Goal: Information Seeking & Learning: Learn about a topic

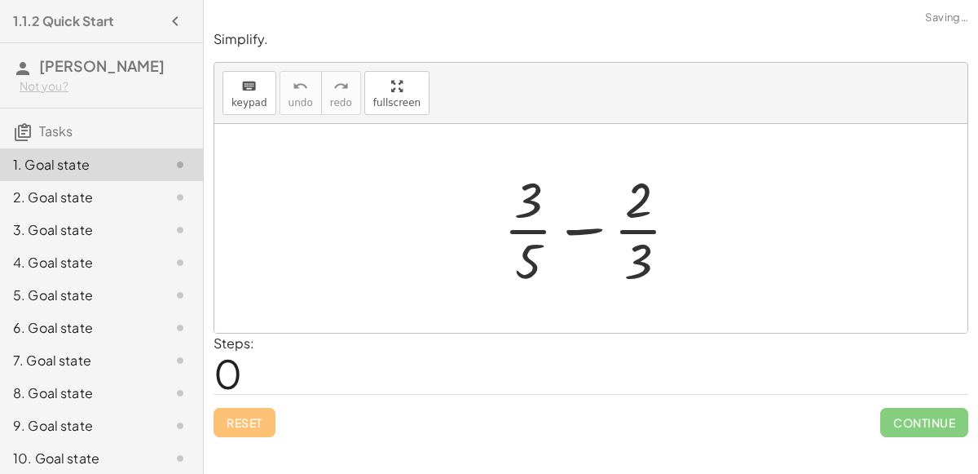
click at [580, 231] on div at bounding box center [598, 228] width 204 height 126
click at [646, 252] on div at bounding box center [598, 228] width 204 height 126
click at [646, 251] on div at bounding box center [598, 228] width 204 height 126
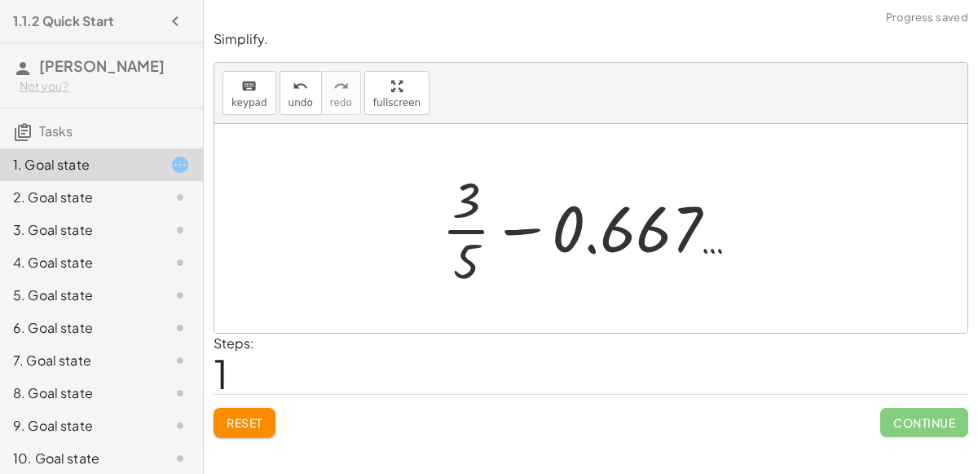
click at [529, 227] on div at bounding box center [597, 228] width 327 height 126
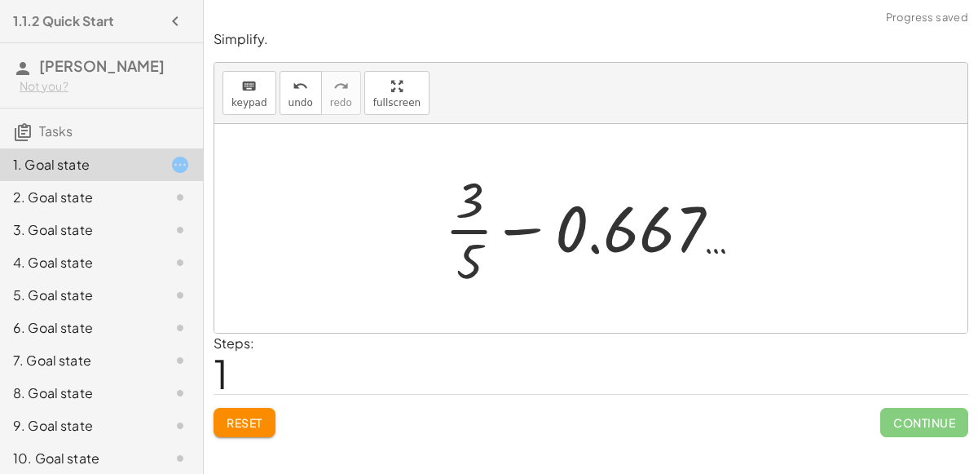
click at [593, 244] on div at bounding box center [597, 228] width 327 height 126
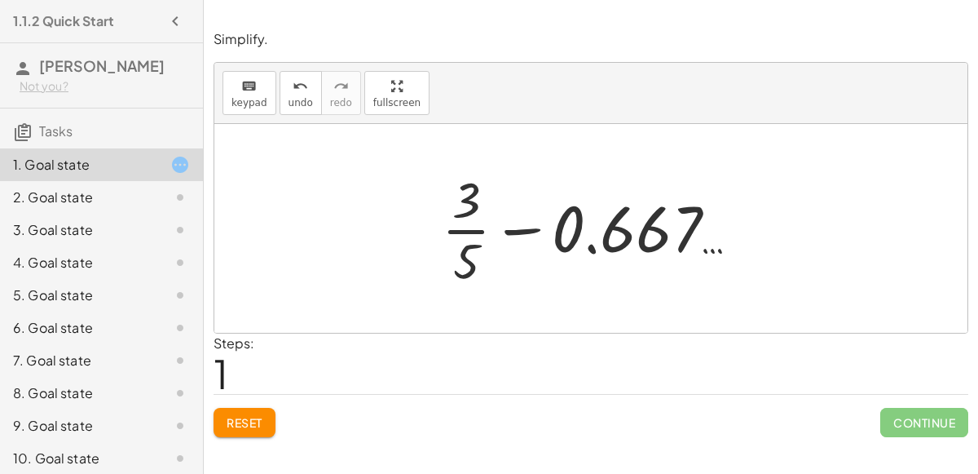
click at [257, 404] on div "Reset Continue" at bounding box center [591, 415] width 755 height 43
click at [258, 415] on span "Reset" at bounding box center [245, 422] width 36 height 15
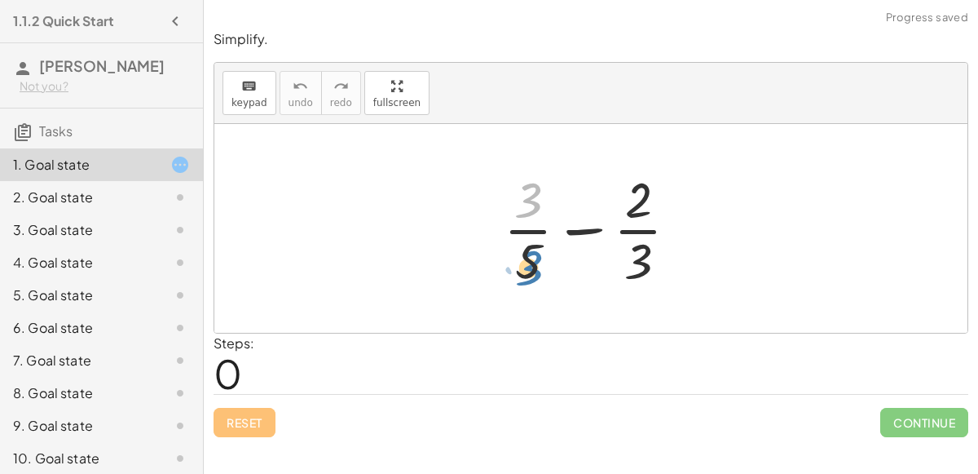
drag, startPoint x: 531, startPoint y: 203, endPoint x: 532, endPoint y: 271, distance: 68.5
click at [532, 271] on div at bounding box center [598, 228] width 204 height 126
click at [532, 246] on div at bounding box center [598, 228] width 204 height 126
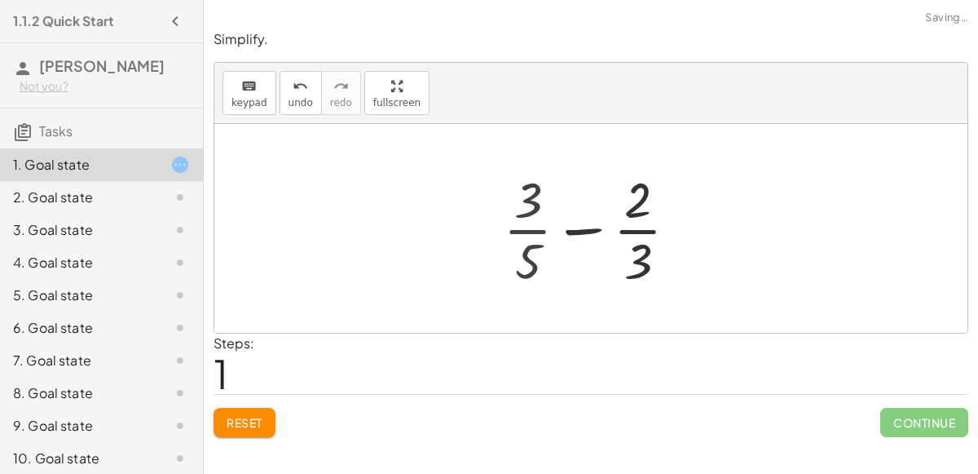
click at [532, 246] on div at bounding box center [597, 228] width 239 height 126
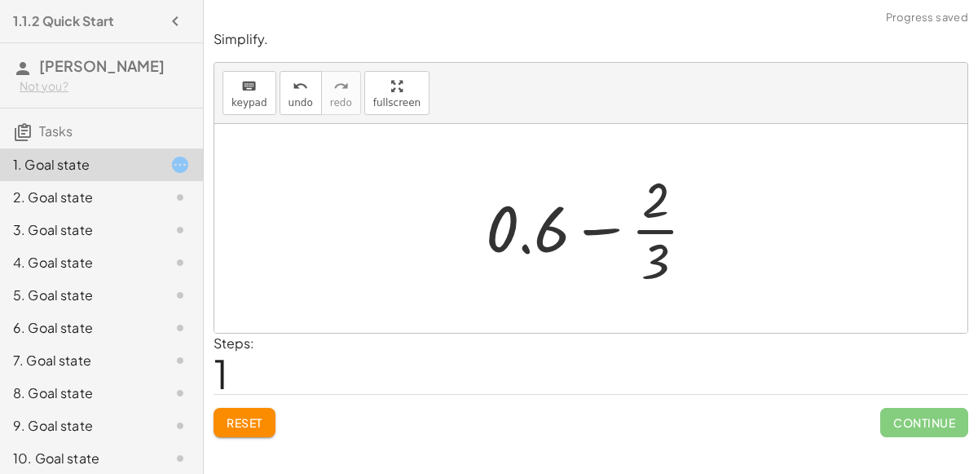
click at [523, 245] on div at bounding box center [597, 228] width 239 height 126
click at [597, 230] on div at bounding box center [597, 228] width 239 height 126
click at [243, 408] on button "Reset" at bounding box center [245, 422] width 62 height 29
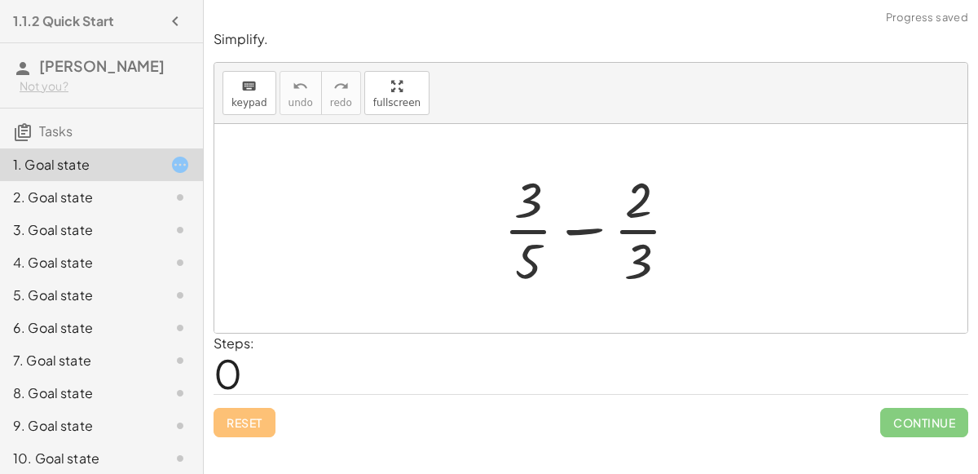
click at [593, 228] on div at bounding box center [598, 228] width 204 height 126
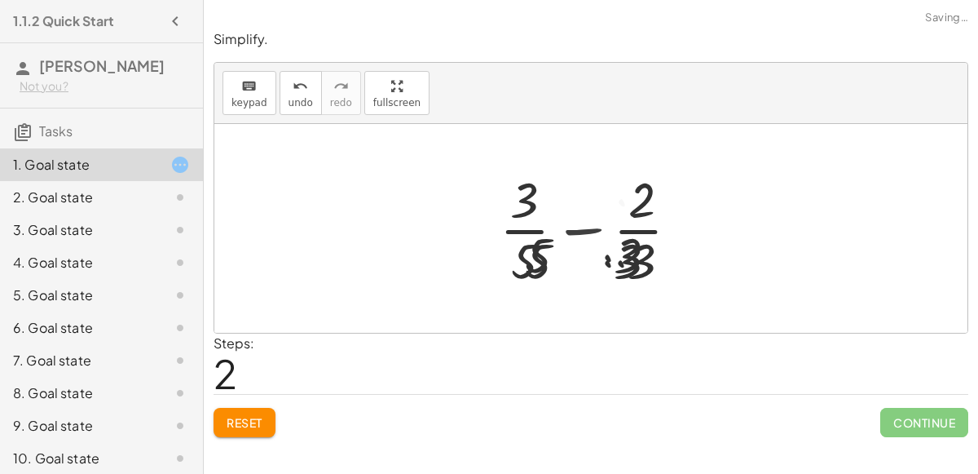
click at [593, 228] on div at bounding box center [597, 228] width 244 height 126
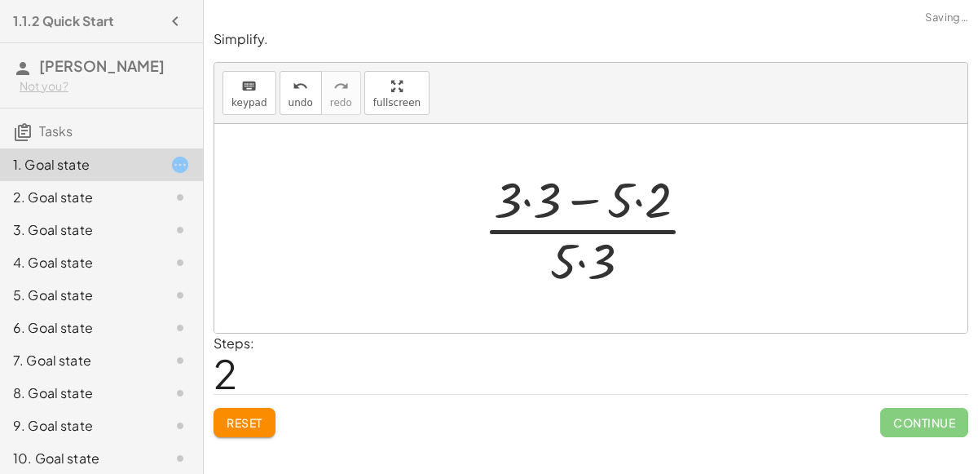
click at [527, 198] on div at bounding box center [597, 228] width 244 height 126
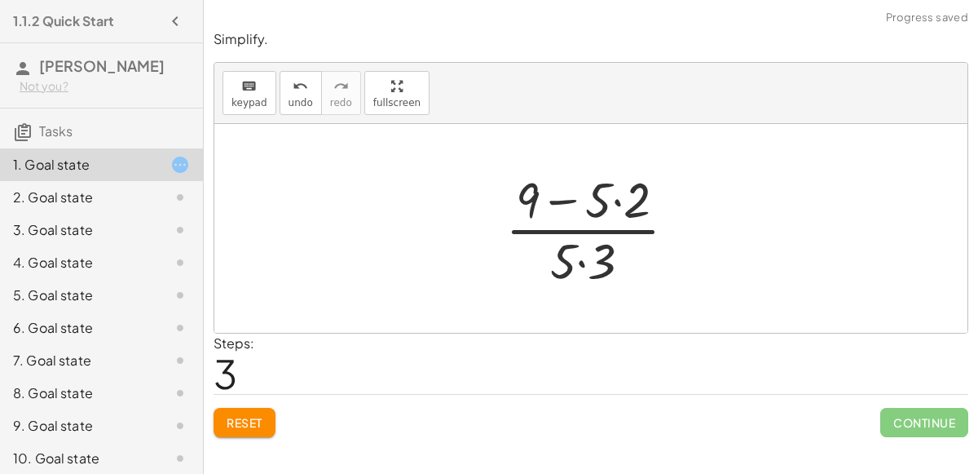
click at [615, 200] on div at bounding box center [597, 228] width 201 height 126
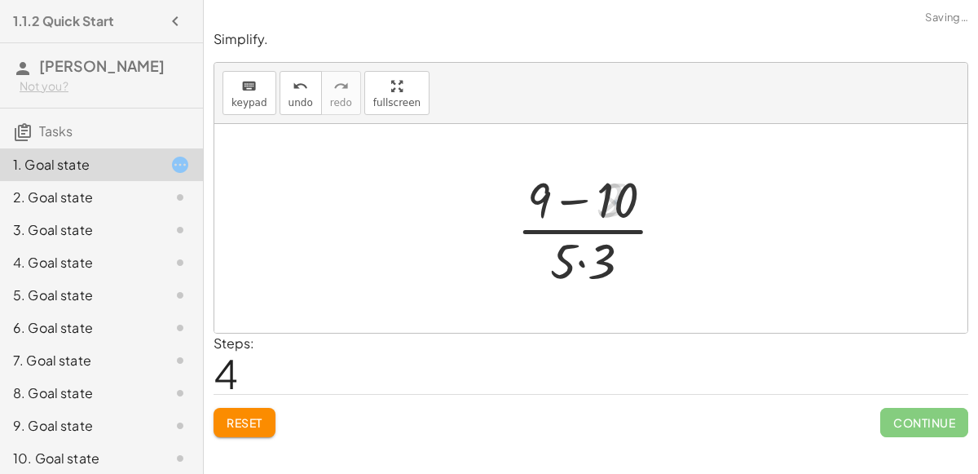
click at [577, 198] on div at bounding box center [597, 228] width 177 height 126
click at [580, 262] on div at bounding box center [597, 228] width 132 height 126
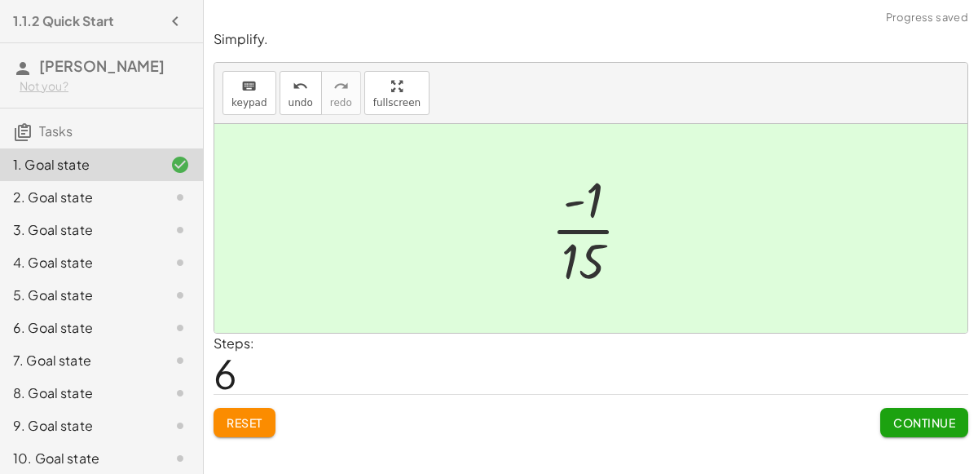
click at [901, 411] on button "Continue" at bounding box center [924, 422] width 88 height 29
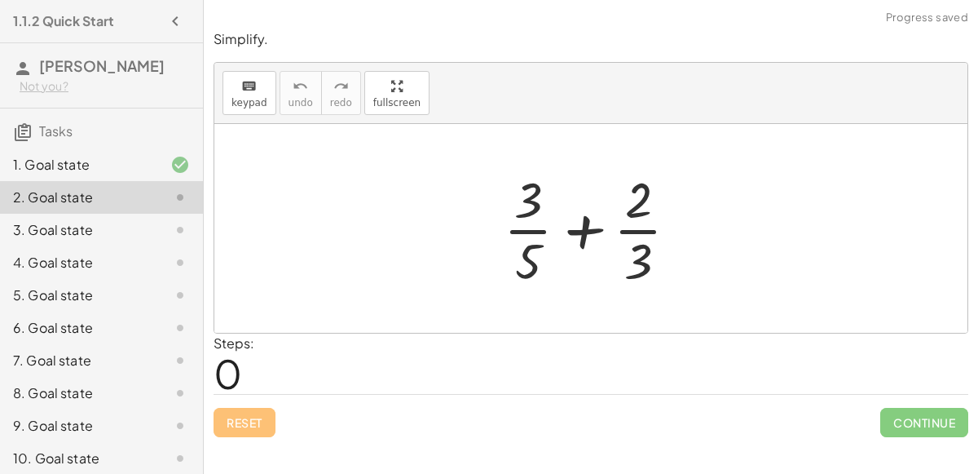
click at [620, 208] on div at bounding box center [598, 228] width 204 height 126
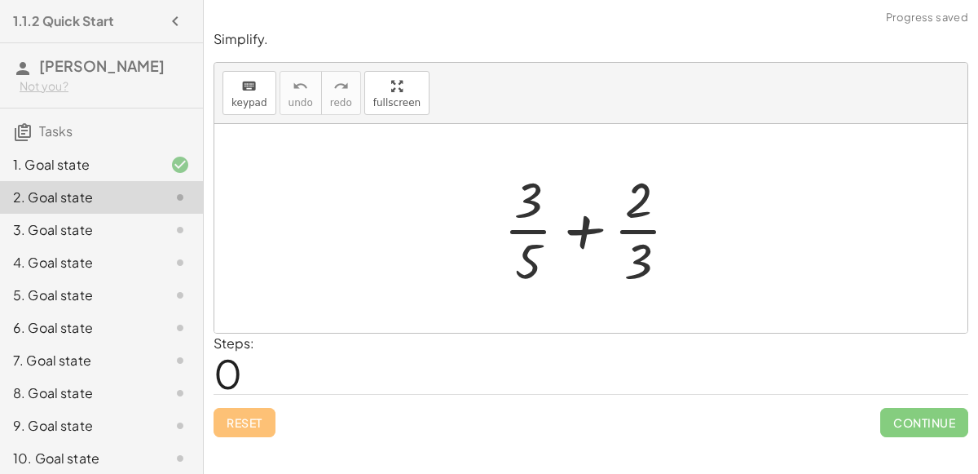
click at [620, 208] on div at bounding box center [598, 228] width 204 height 126
click at [633, 249] on div at bounding box center [598, 228] width 204 height 126
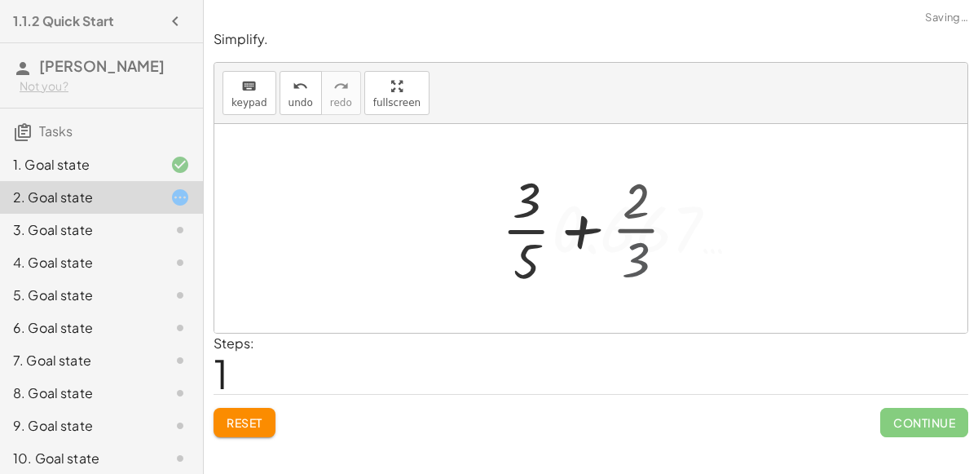
click at [633, 249] on div at bounding box center [597, 228] width 327 height 126
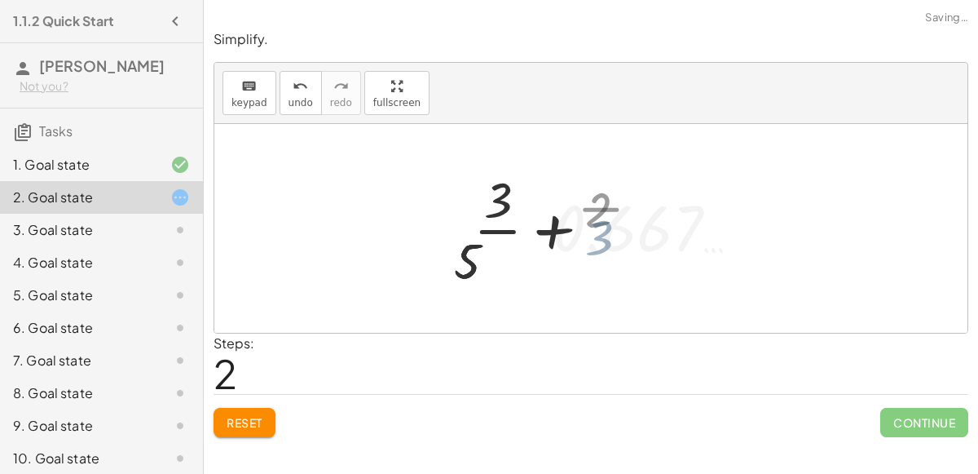
click at [633, 249] on div at bounding box center [597, 228] width 343 height 126
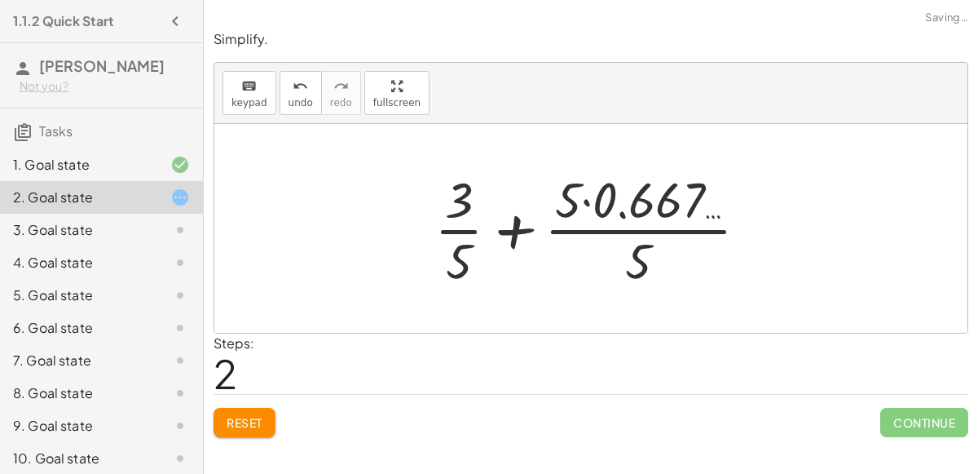
click at [587, 197] on div at bounding box center [597, 228] width 343 height 126
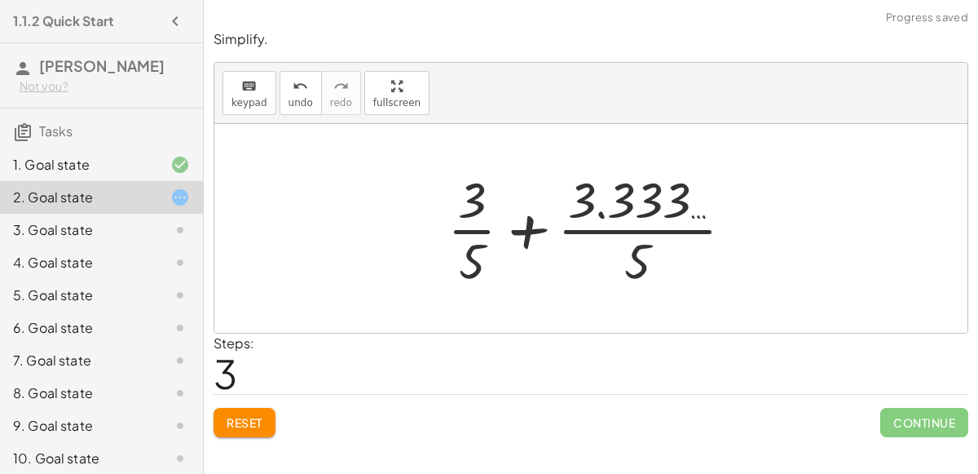
click at [522, 224] on div at bounding box center [596, 228] width 315 height 126
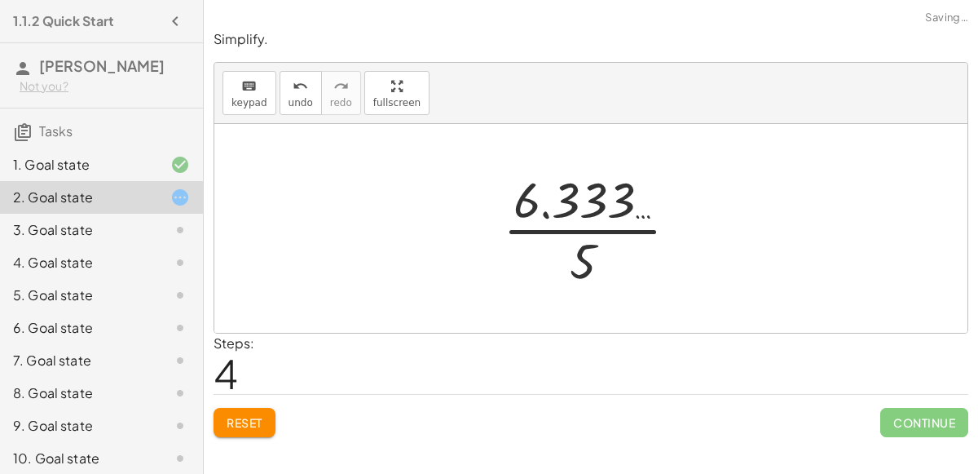
click at [548, 217] on div at bounding box center [597, 228] width 205 height 126
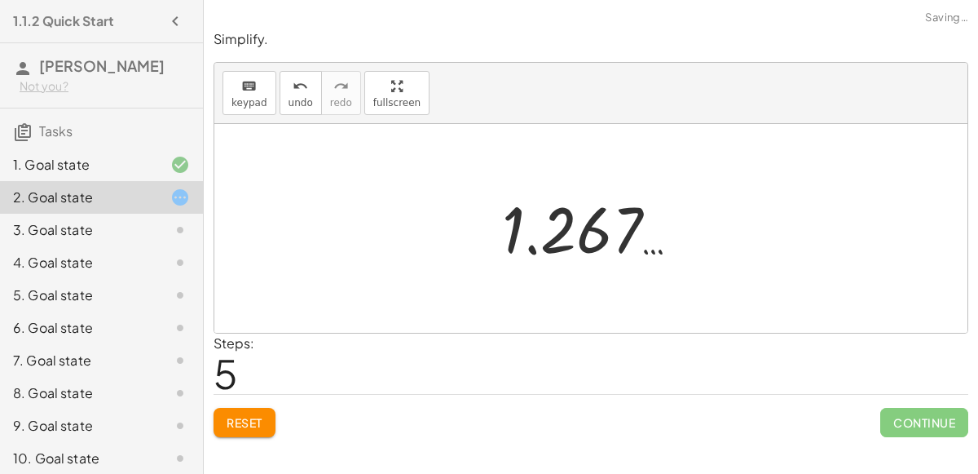
click at [532, 246] on div at bounding box center [597, 228] width 207 height 81
click at [240, 428] on button "Reset" at bounding box center [245, 422] width 62 height 29
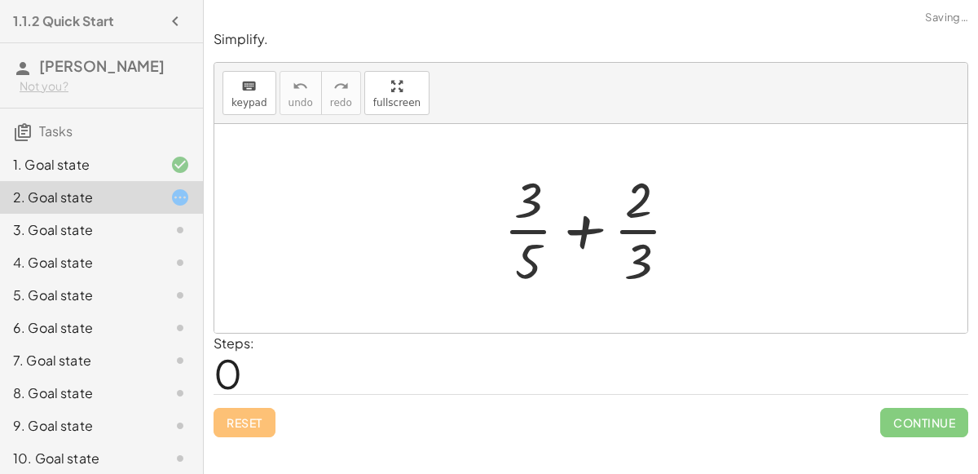
click at [630, 185] on div at bounding box center [598, 228] width 204 height 126
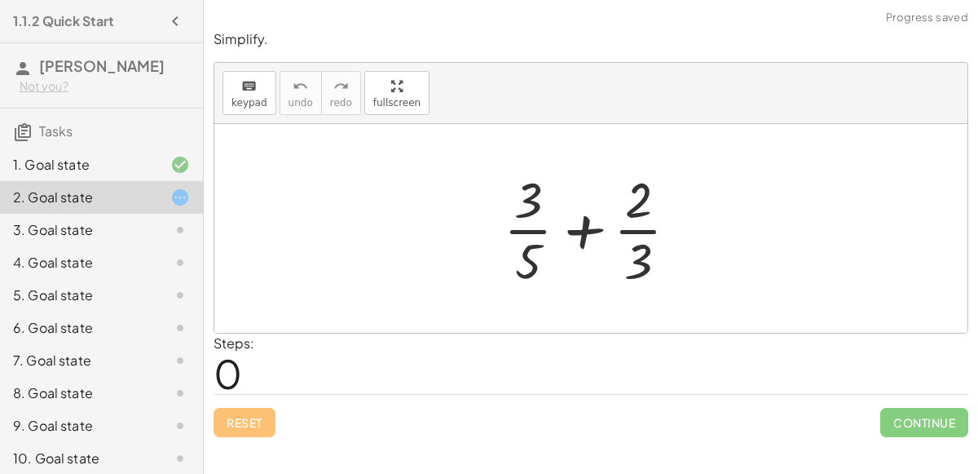
click at [637, 200] on div at bounding box center [598, 228] width 204 height 126
click at [637, 201] on div at bounding box center [598, 228] width 204 height 126
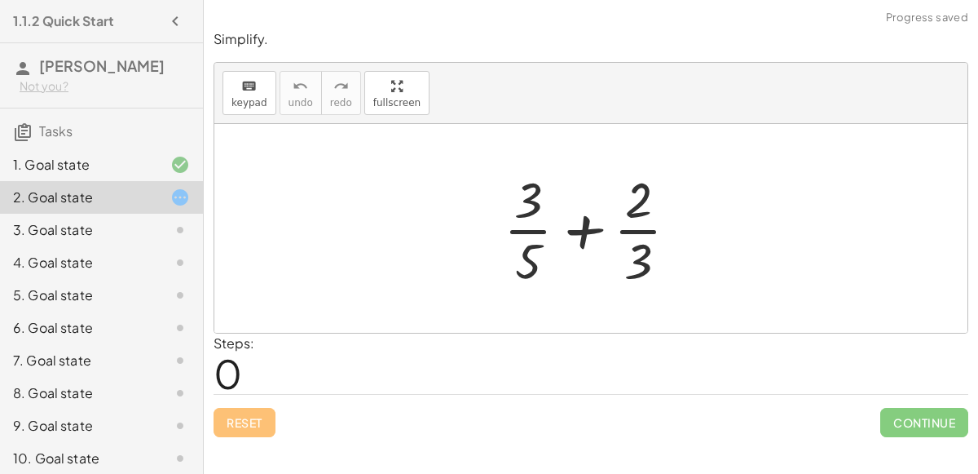
click at [637, 201] on div at bounding box center [598, 228] width 204 height 126
click at [530, 249] on div at bounding box center [598, 228] width 204 height 126
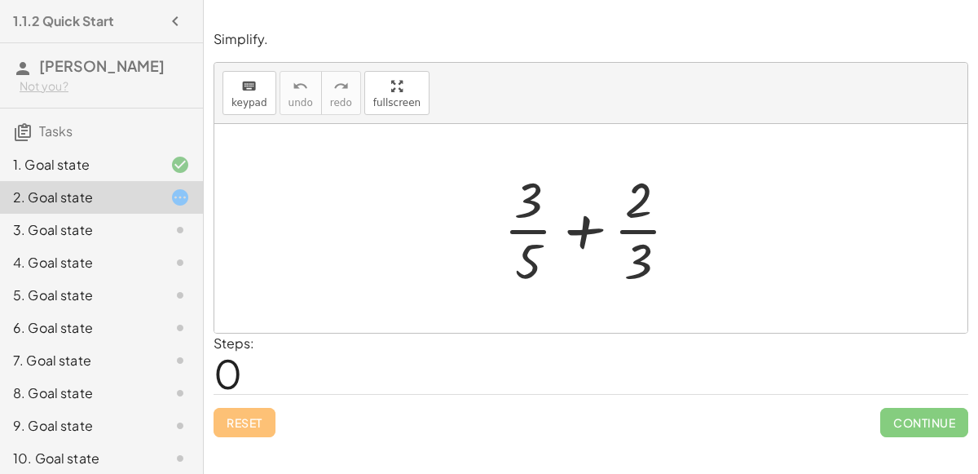
click at [530, 249] on div at bounding box center [598, 228] width 204 height 126
click at [530, 249] on div at bounding box center [597, 228] width 239 height 126
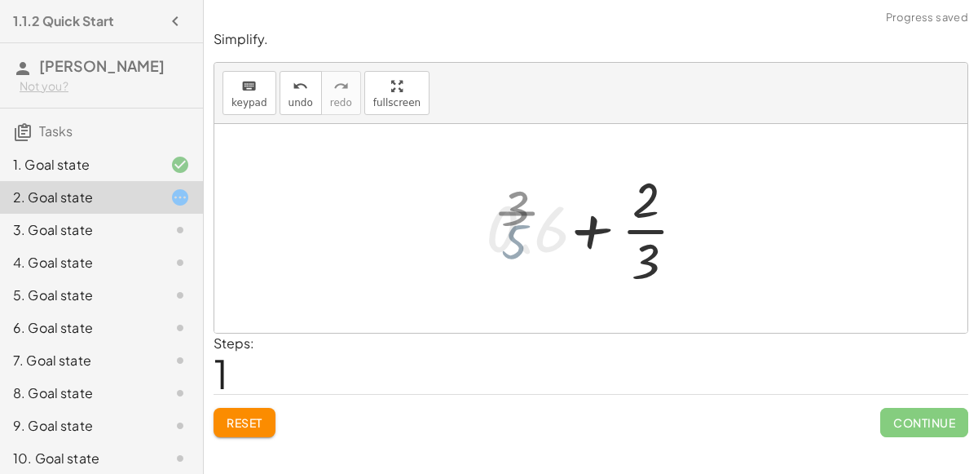
click at [530, 249] on div at bounding box center [597, 228] width 239 height 126
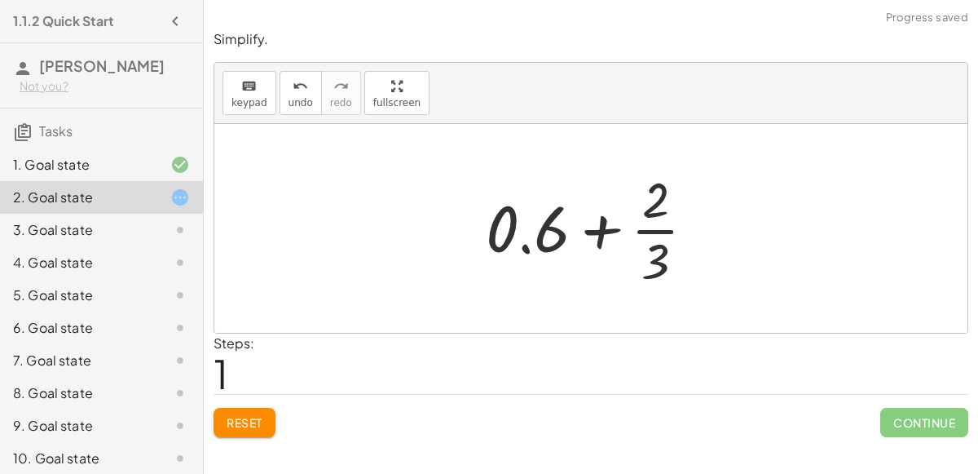
click at [527, 245] on div at bounding box center [597, 228] width 239 height 126
click at [267, 416] on button "Reset" at bounding box center [245, 422] width 62 height 29
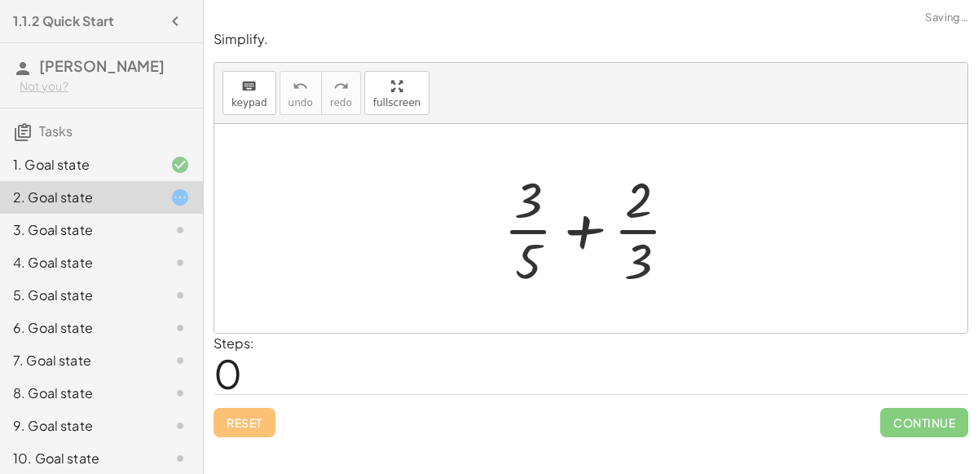
click at [639, 272] on div at bounding box center [598, 228] width 204 height 126
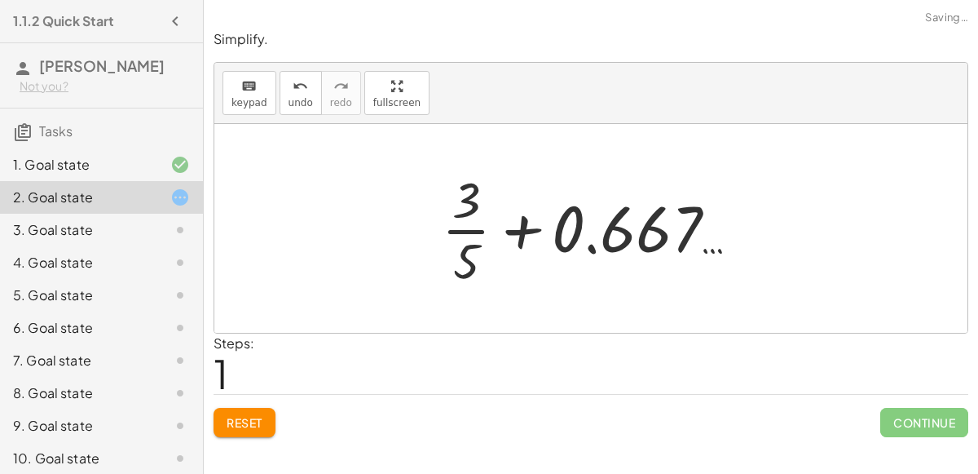
click at [496, 235] on div at bounding box center [597, 228] width 327 height 126
click at [258, 416] on span "Reset" at bounding box center [245, 422] width 36 height 15
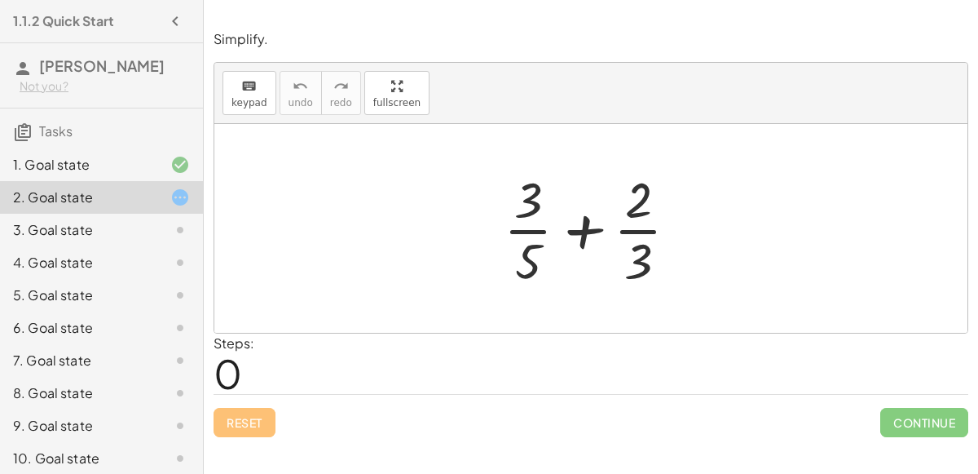
click at [633, 197] on div at bounding box center [598, 228] width 204 height 126
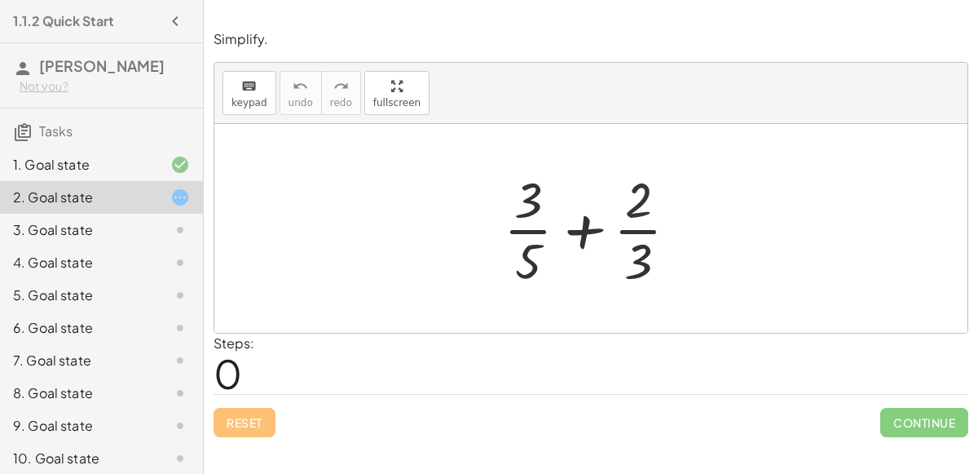
click at [633, 197] on div at bounding box center [598, 228] width 204 height 126
click at [536, 208] on div at bounding box center [598, 228] width 204 height 126
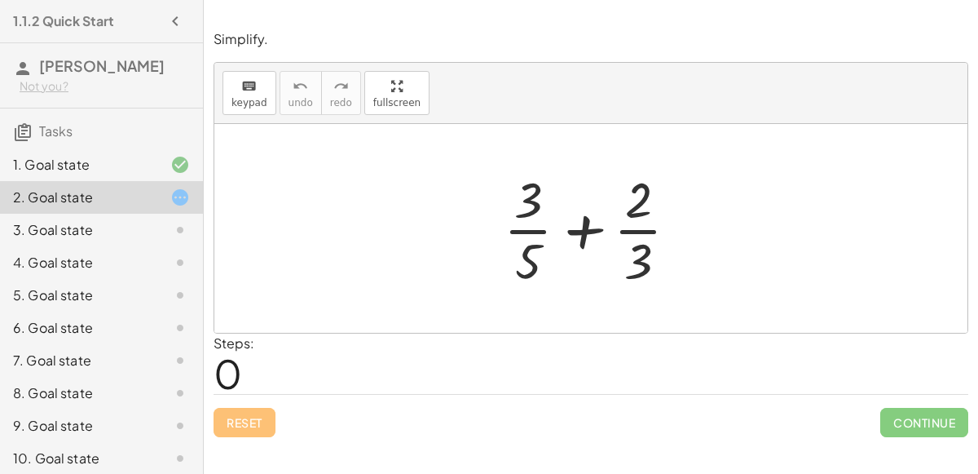
click at [536, 208] on div at bounding box center [598, 228] width 204 height 126
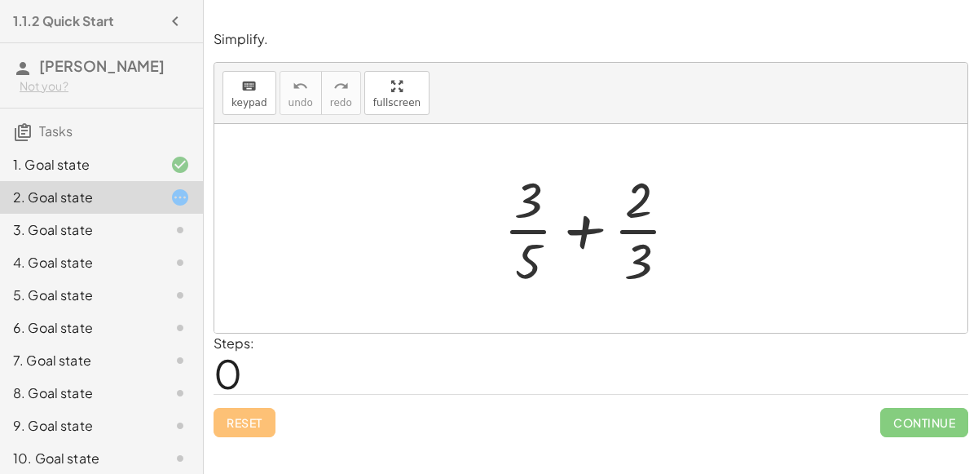
click at [536, 208] on div at bounding box center [598, 228] width 204 height 126
click at [534, 259] on div at bounding box center [598, 228] width 204 height 126
click at [534, 259] on div at bounding box center [597, 228] width 239 height 126
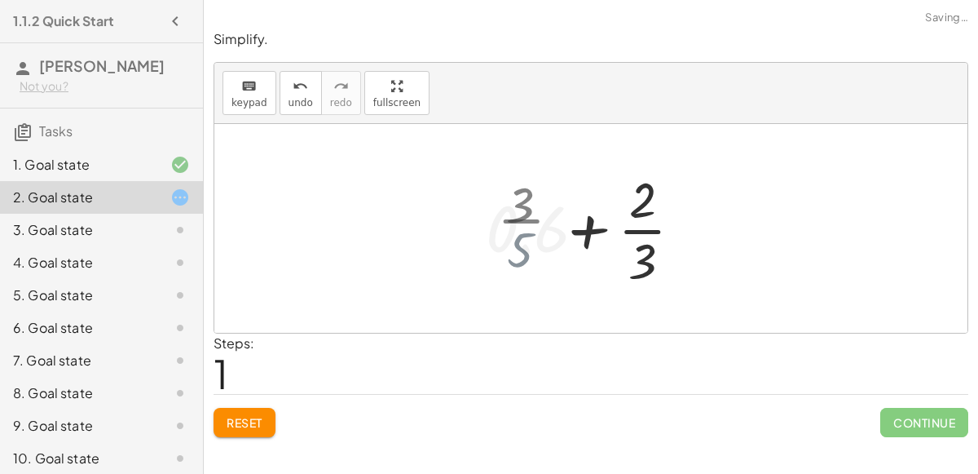
click at [534, 259] on div at bounding box center [597, 228] width 239 height 126
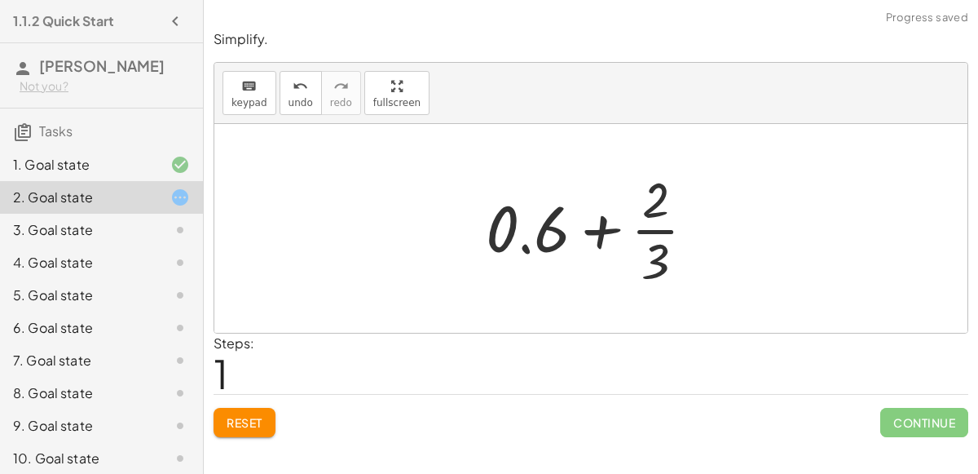
click at [253, 415] on span "Reset" at bounding box center [245, 422] width 36 height 15
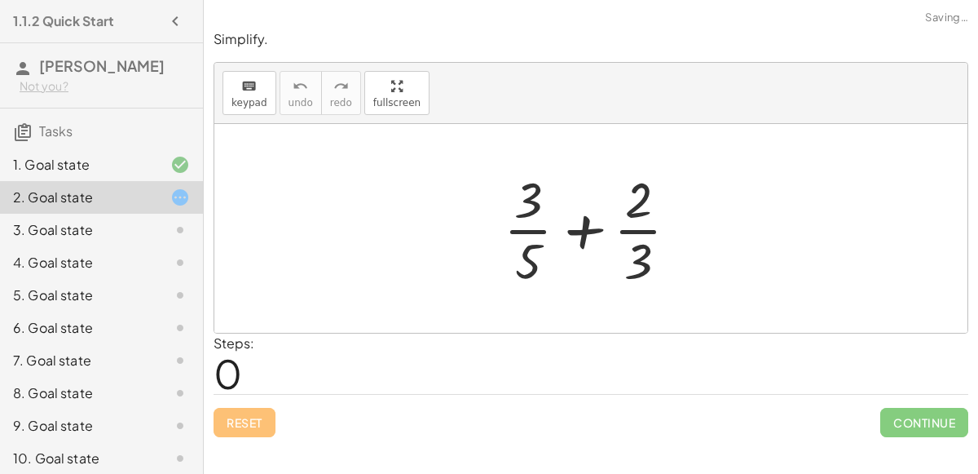
click at [634, 266] on div at bounding box center [598, 228] width 204 height 126
click at [634, 266] on div at bounding box center [597, 228] width 327 height 126
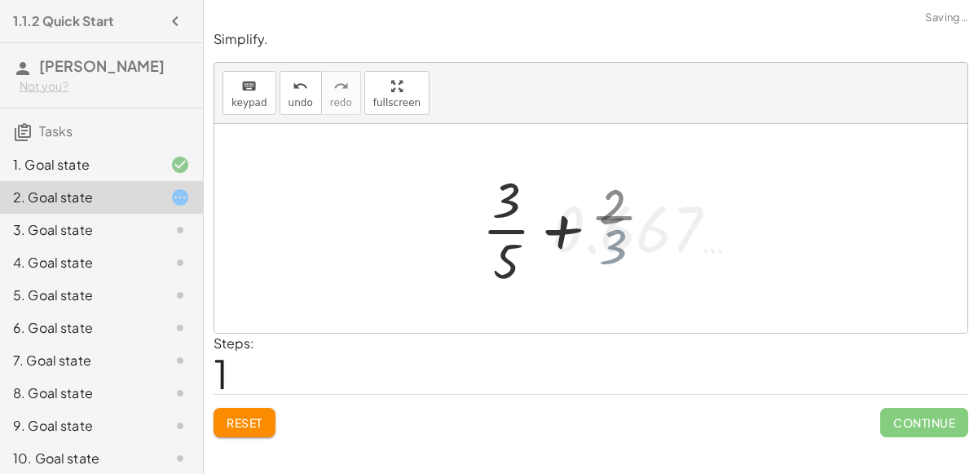
click at [634, 266] on div at bounding box center [597, 228] width 327 height 126
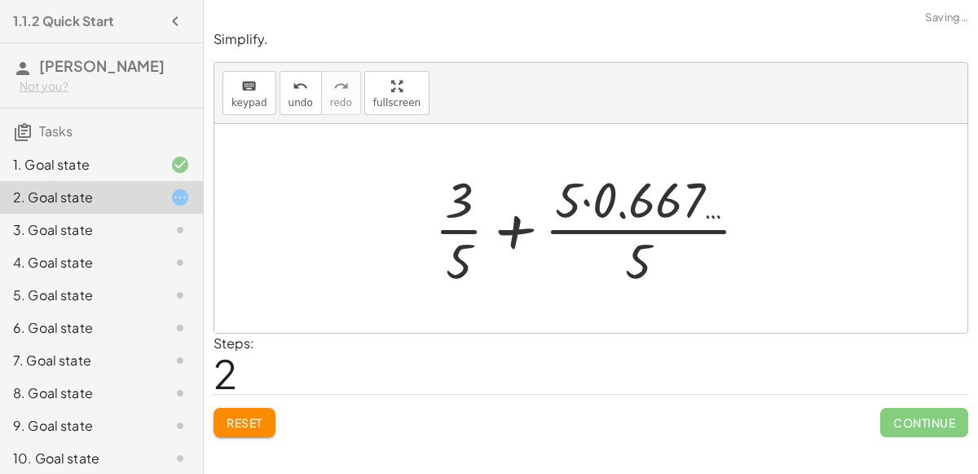
click at [584, 201] on div at bounding box center [597, 228] width 343 height 126
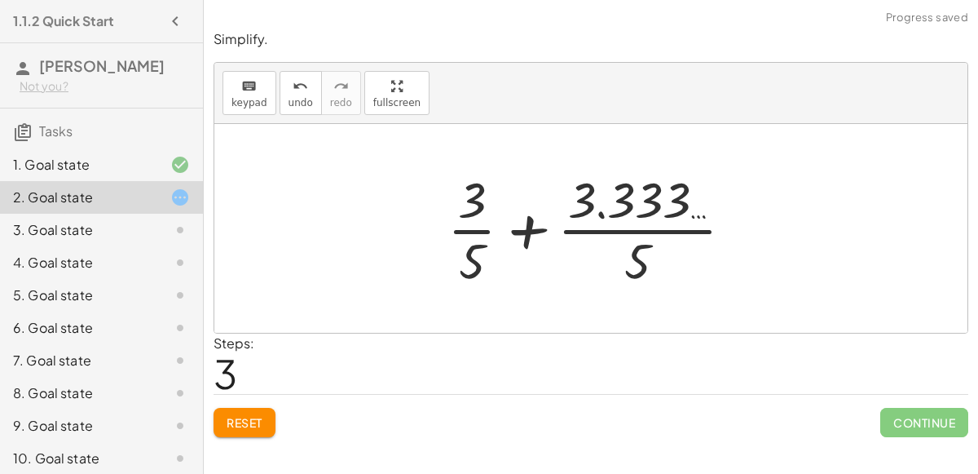
click at [530, 223] on div at bounding box center [596, 228] width 315 height 126
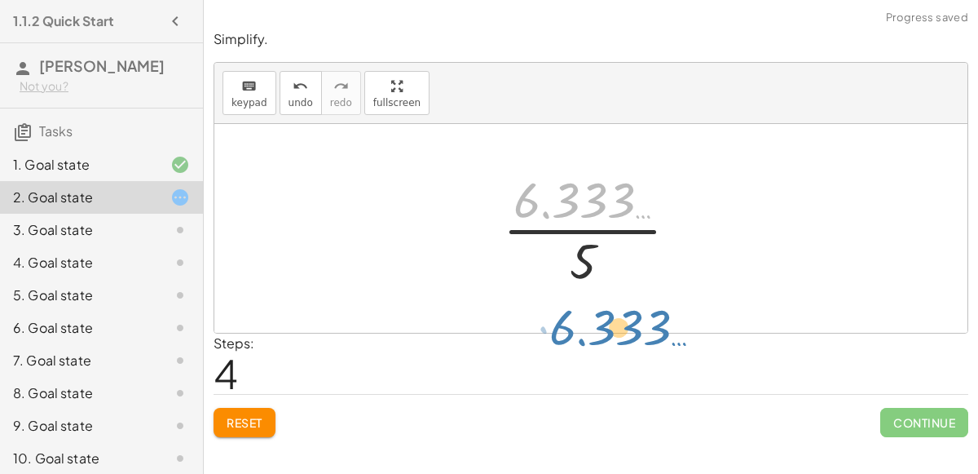
drag, startPoint x: 547, startPoint y: 211, endPoint x: 565, endPoint y: 299, distance: 89.8
click at [565, 299] on div "+ · 3 · 5 + · 2 · 3 + · 3 · 5 + 0.667 … + · 3 · 5 + · 5 · 0.667 … · 5 + · 3 · 5…" at bounding box center [590, 228] width 753 height 209
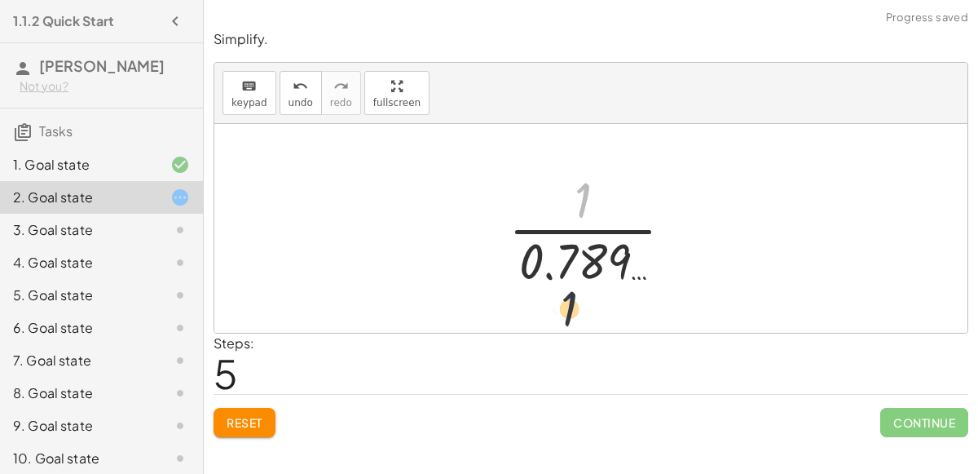
drag, startPoint x: 581, startPoint y: 201, endPoint x: 566, endPoint y: 328, distance: 127.3
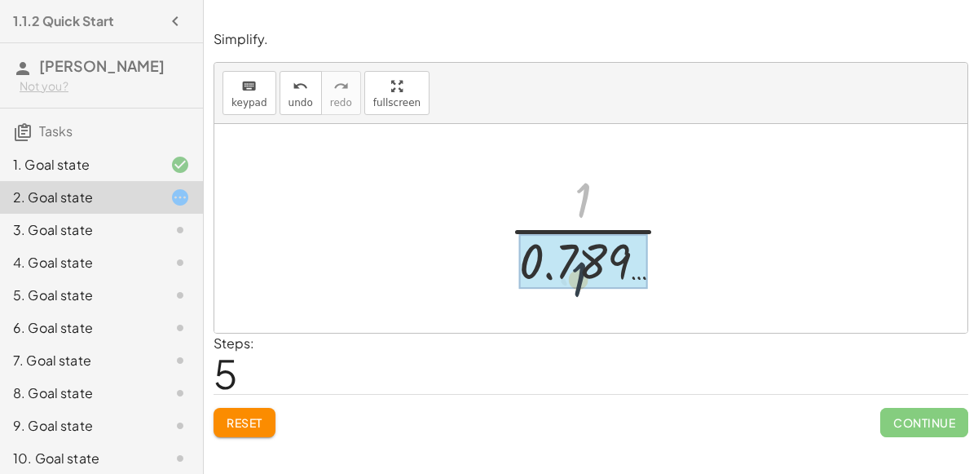
drag, startPoint x: 583, startPoint y: 186, endPoint x: 578, endPoint y: 268, distance: 82.5
drag, startPoint x: 585, startPoint y: 202, endPoint x: 583, endPoint y: 255, distance: 53.0
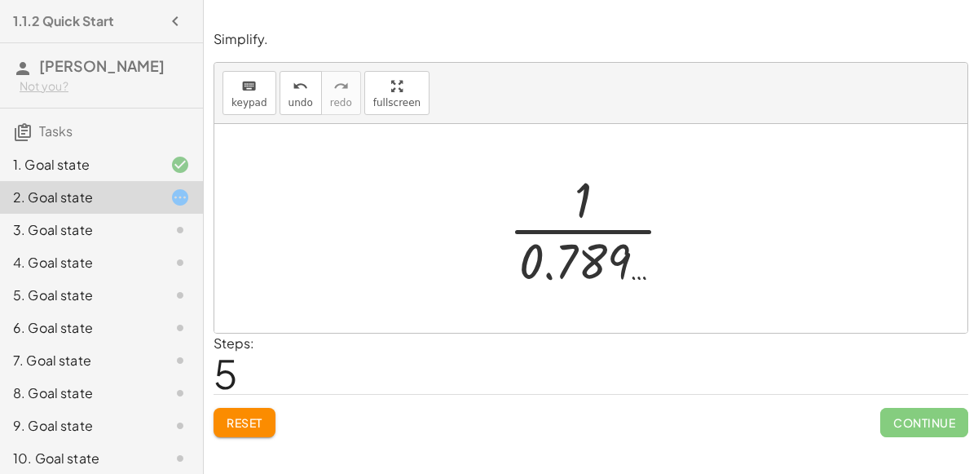
click at [583, 255] on div at bounding box center [597, 228] width 194 height 126
click at [583, 255] on div at bounding box center [597, 228] width 207 height 81
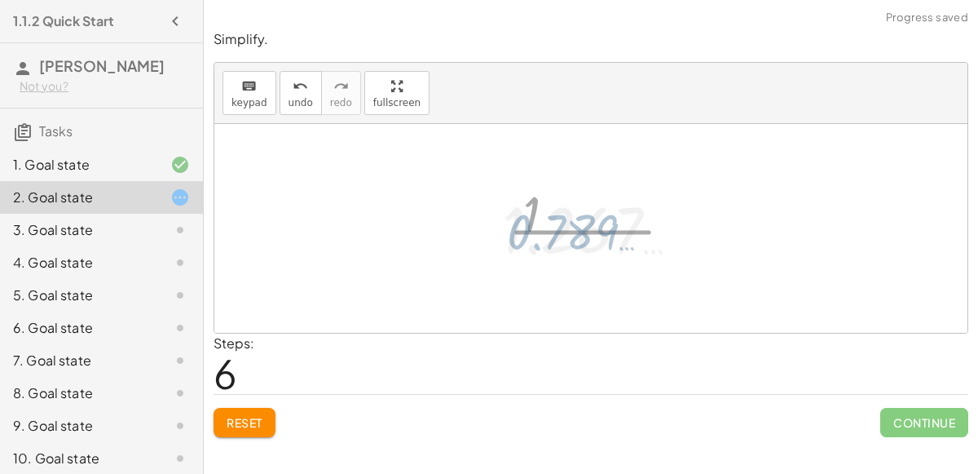
click at [583, 255] on div at bounding box center [597, 228] width 207 height 81
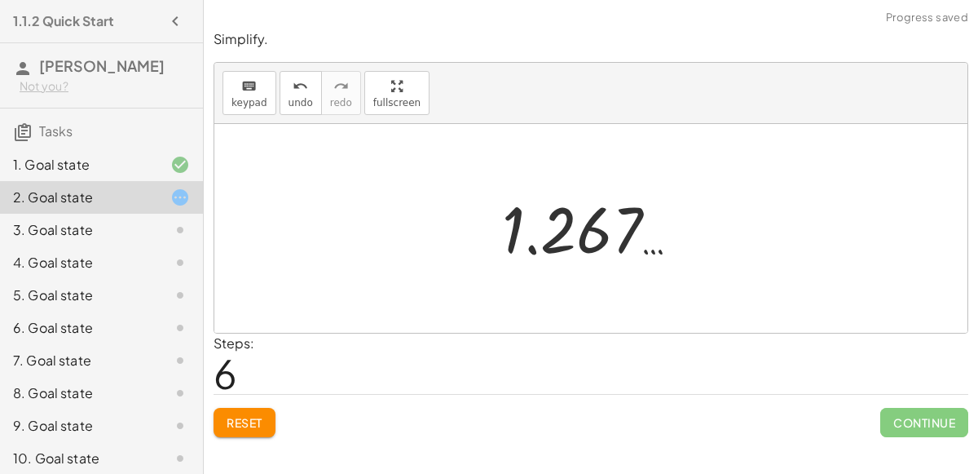
click at [241, 409] on button "Reset" at bounding box center [245, 422] width 62 height 29
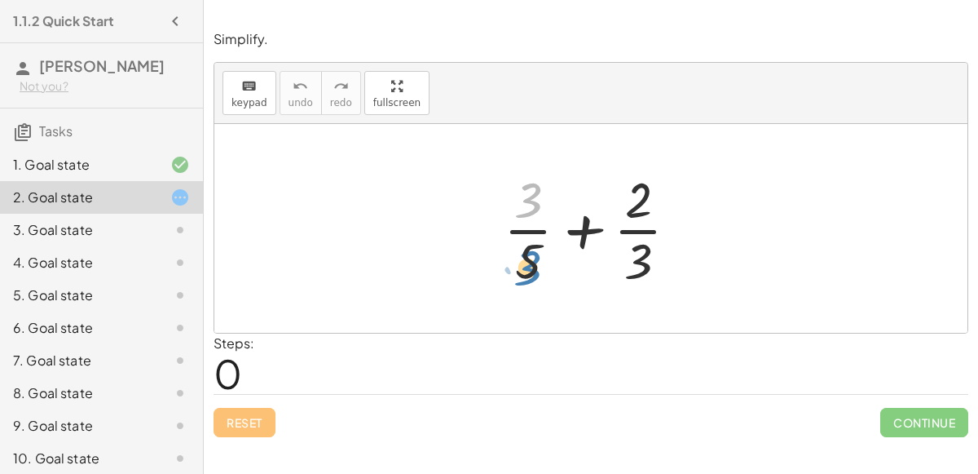
drag, startPoint x: 526, startPoint y: 204, endPoint x: 527, endPoint y: 271, distance: 66.9
click at [527, 271] on div at bounding box center [598, 228] width 204 height 126
click at [532, 257] on div at bounding box center [598, 228] width 204 height 126
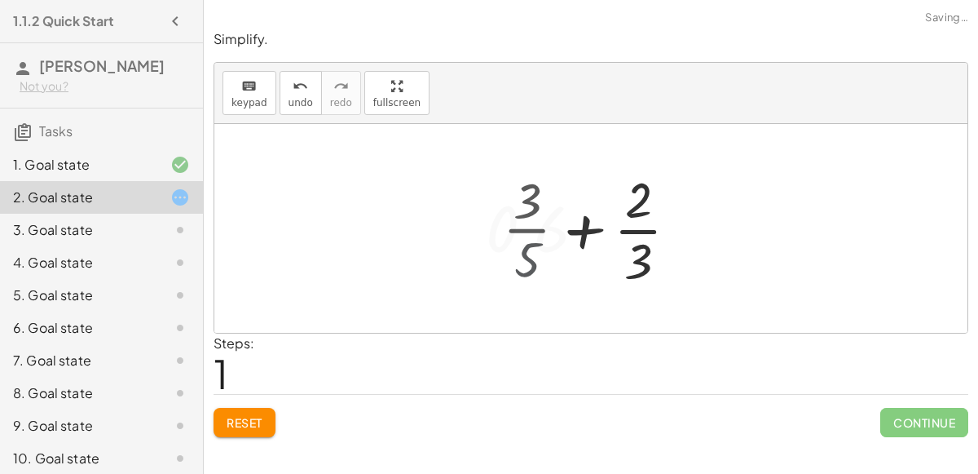
click at [532, 257] on div at bounding box center [597, 228] width 239 height 126
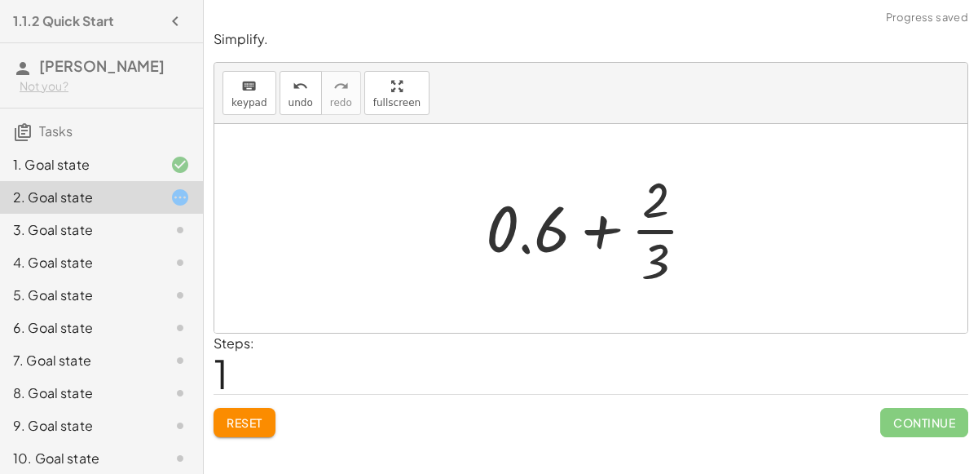
click at [259, 416] on span "Reset" at bounding box center [245, 422] width 36 height 15
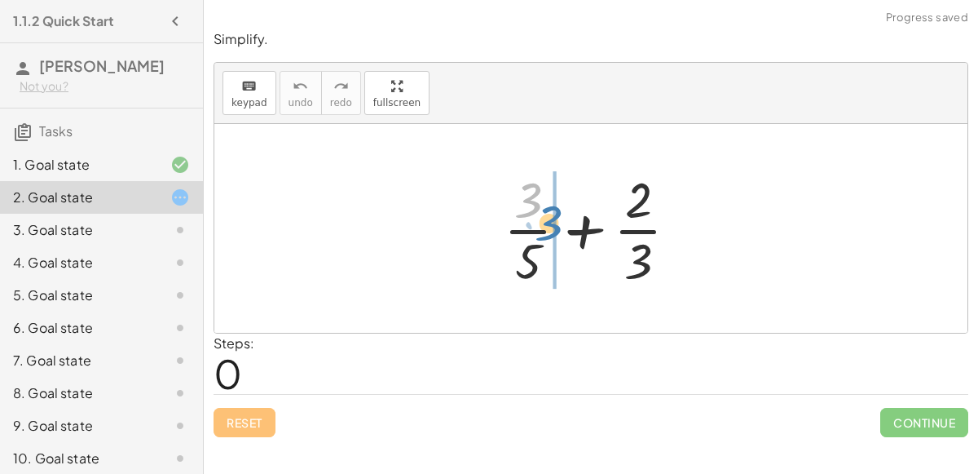
drag, startPoint x: 520, startPoint y: 198, endPoint x: 542, endPoint y: 222, distance: 32.3
click at [542, 222] on div at bounding box center [598, 228] width 204 height 126
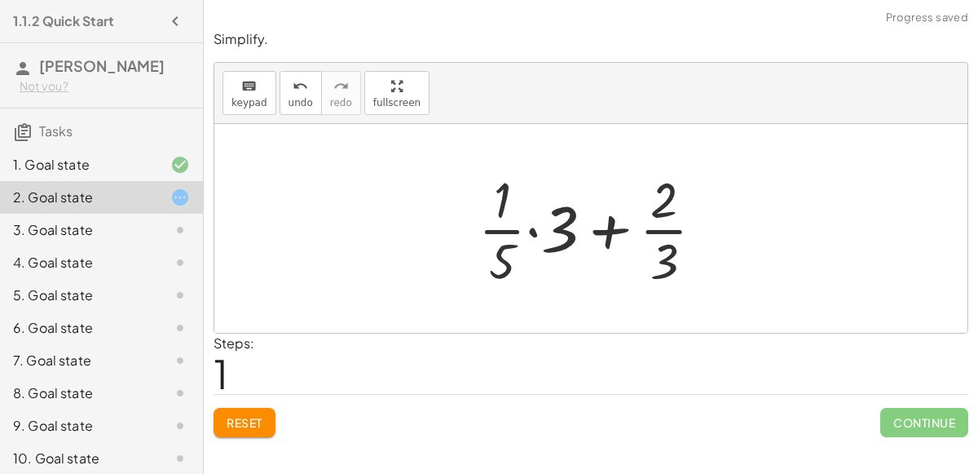
click at [532, 228] on div at bounding box center [597, 228] width 255 height 126
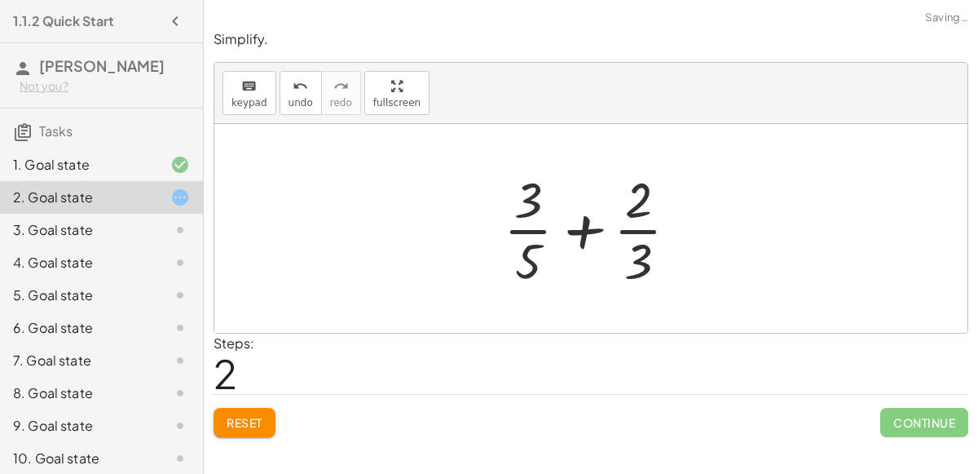
click at [529, 227] on div at bounding box center [598, 228] width 204 height 126
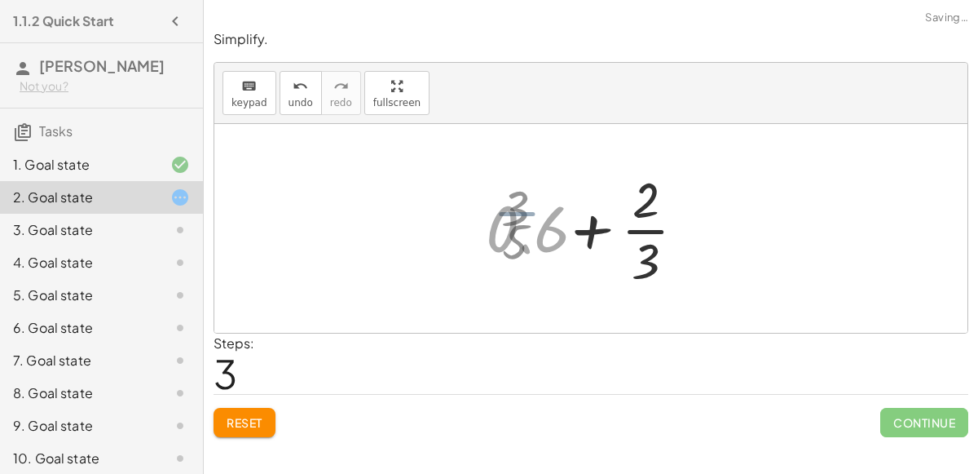
click at [531, 229] on div at bounding box center [597, 228] width 239 height 126
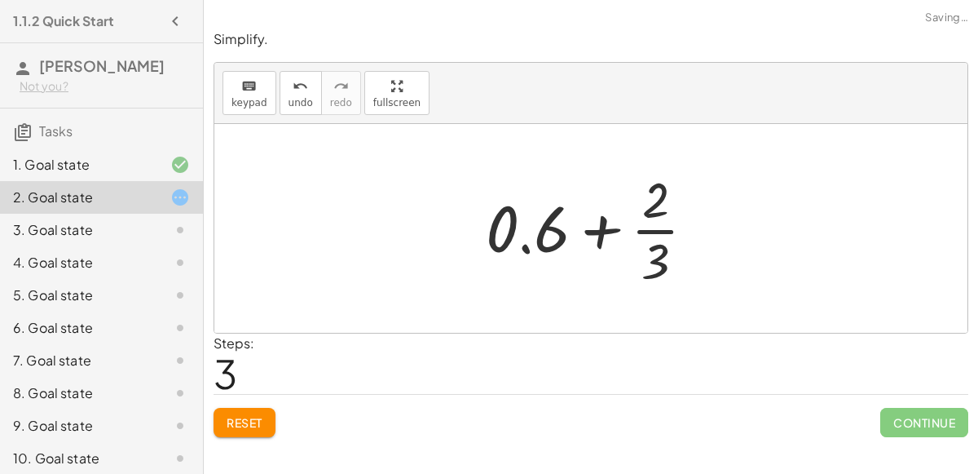
click at [238, 420] on span "Reset" at bounding box center [245, 422] width 36 height 15
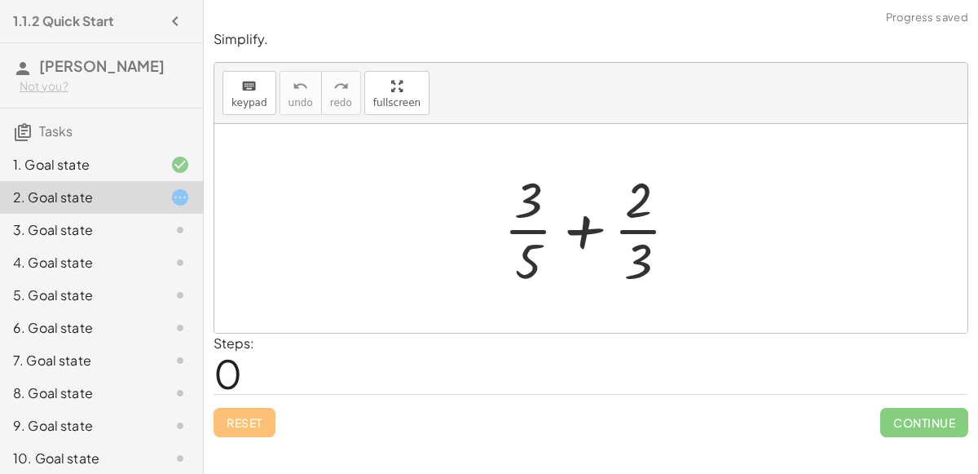
click at [159, 226] on div at bounding box center [167, 230] width 46 height 20
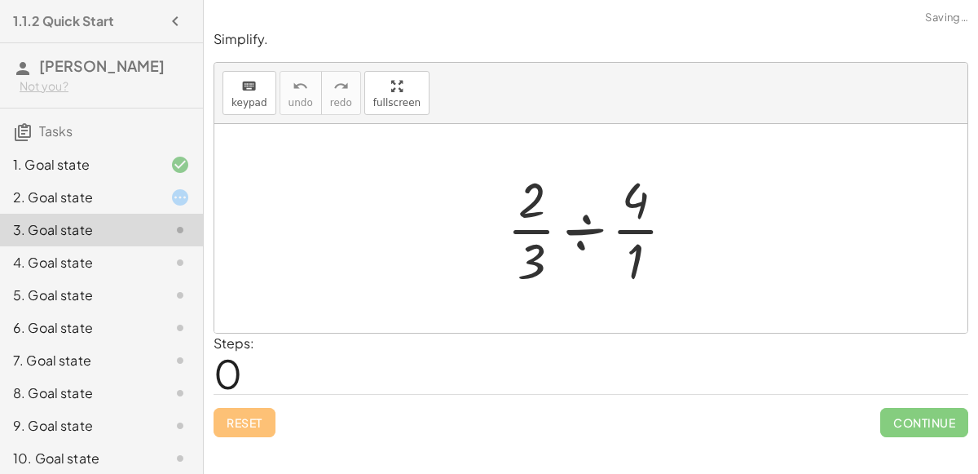
click at [581, 226] on div at bounding box center [597, 228] width 197 height 126
click at [581, 226] on div at bounding box center [596, 228] width 157 height 126
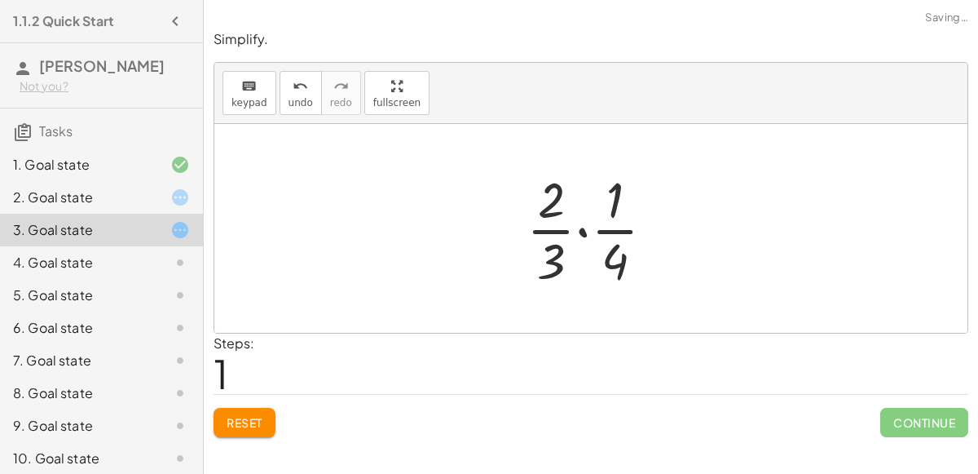
click at [582, 228] on div at bounding box center [596, 228] width 157 height 126
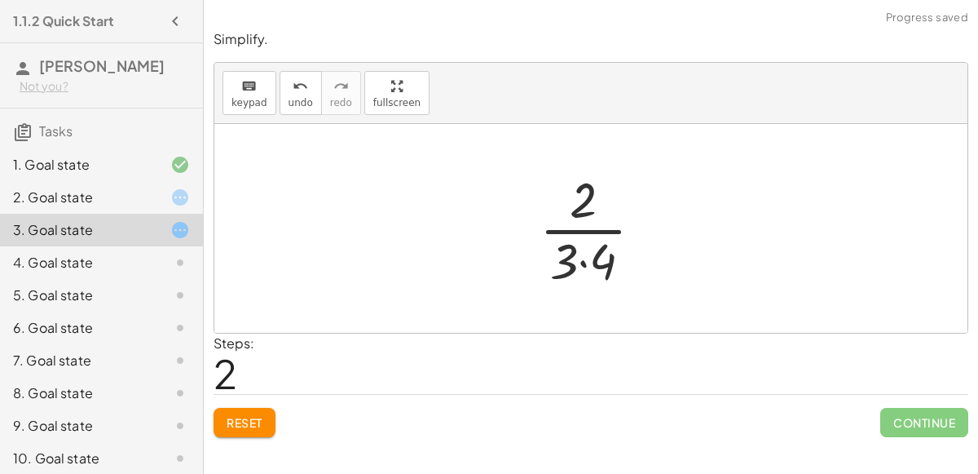
click at [582, 264] on div at bounding box center [597, 228] width 133 height 126
click at [594, 257] on div at bounding box center [598, 228] width 110 height 126
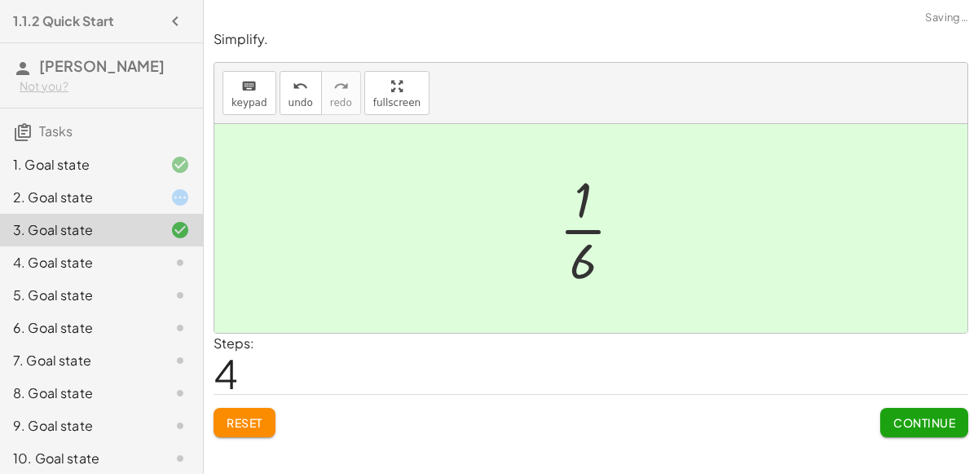
click at [895, 415] on span "Continue" at bounding box center [924, 422] width 62 height 15
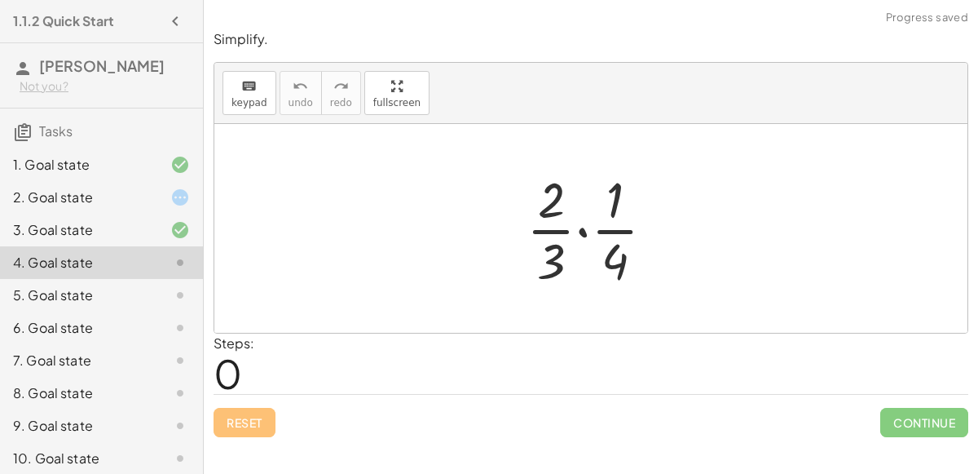
click at [587, 230] on div at bounding box center [596, 228] width 157 height 126
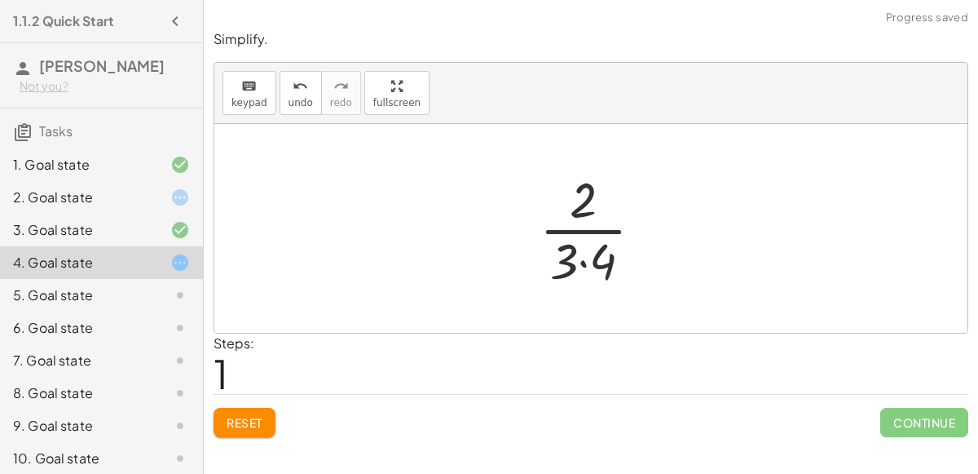
click at [581, 259] on div at bounding box center [597, 228] width 133 height 126
click at [583, 251] on div at bounding box center [598, 228] width 110 height 126
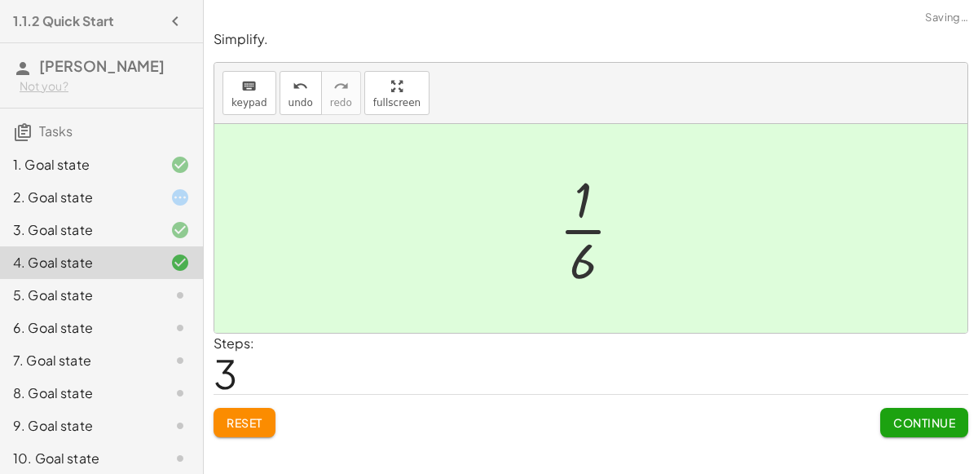
click at [928, 415] on span "Continue" at bounding box center [924, 422] width 62 height 15
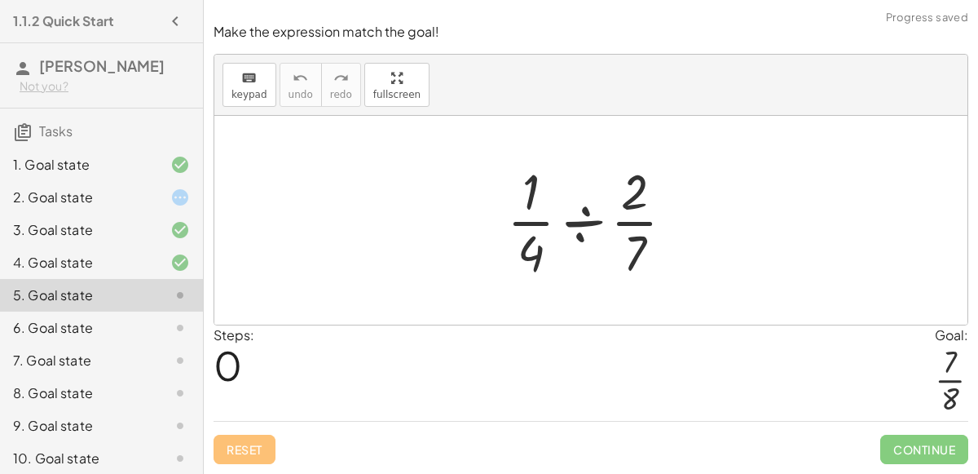
click at [575, 228] on div at bounding box center [597, 220] width 196 height 126
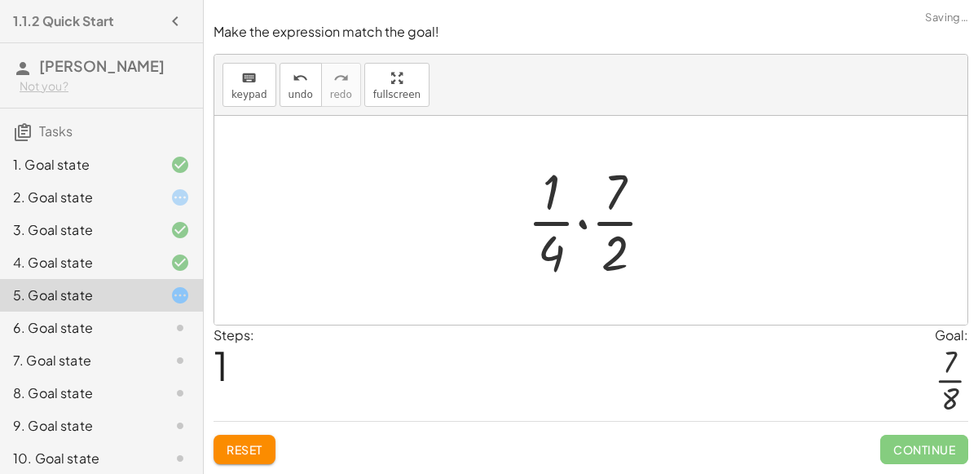
click at [582, 225] on div at bounding box center [597, 220] width 157 height 126
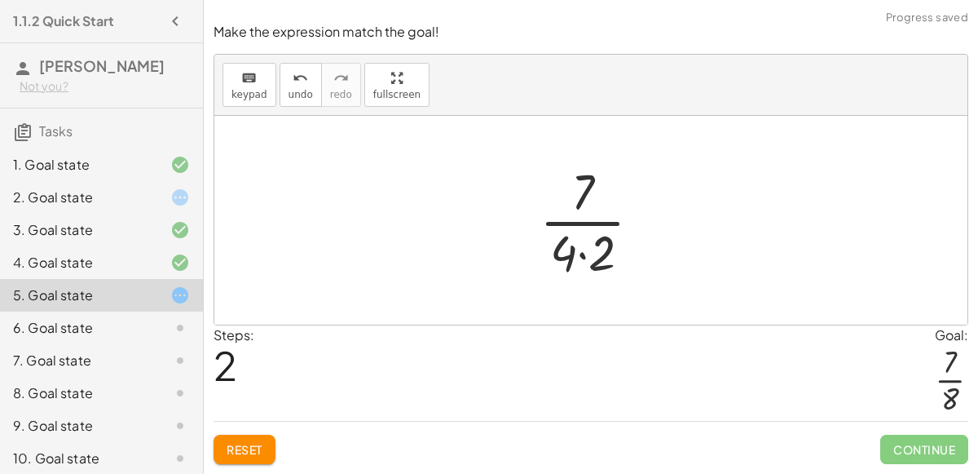
click at [582, 256] on div at bounding box center [596, 220] width 131 height 126
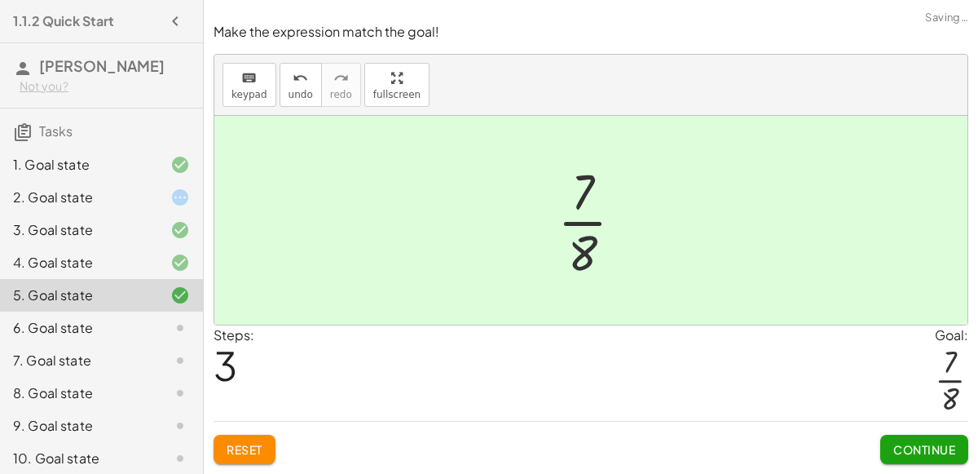
click at [910, 436] on button "Continue" at bounding box center [924, 448] width 88 height 29
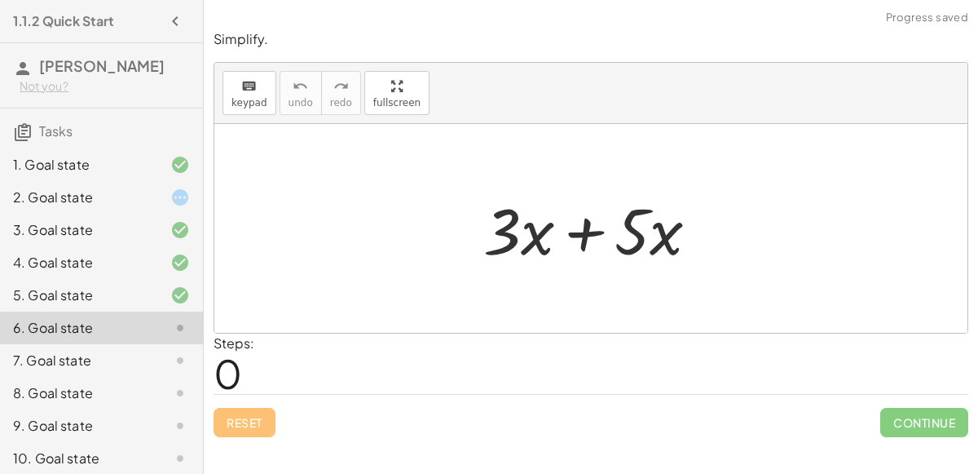
click at [589, 231] on div at bounding box center [597, 229] width 245 height 84
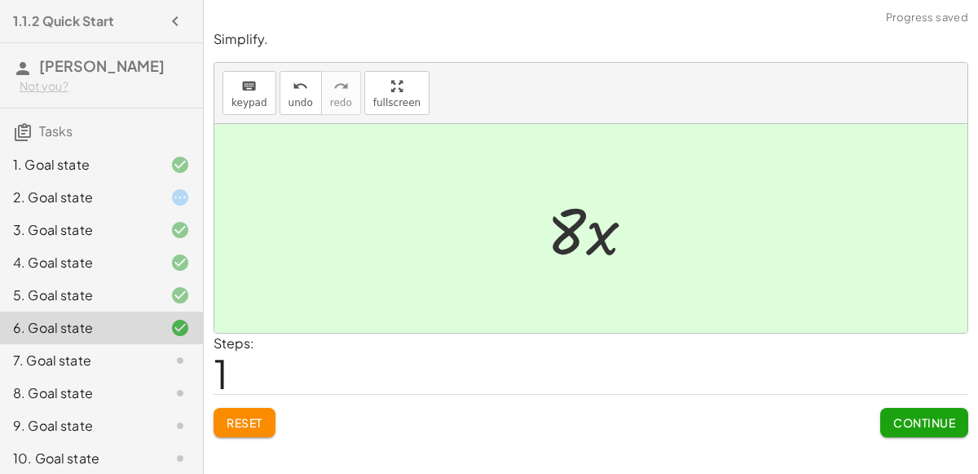
click at [910, 428] on button "Continue" at bounding box center [924, 422] width 88 height 29
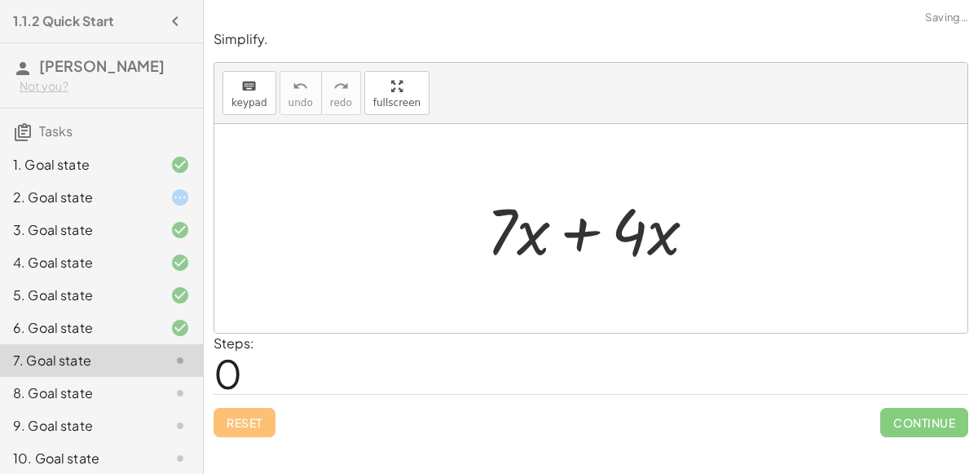
click at [569, 225] on div at bounding box center [597, 229] width 239 height 84
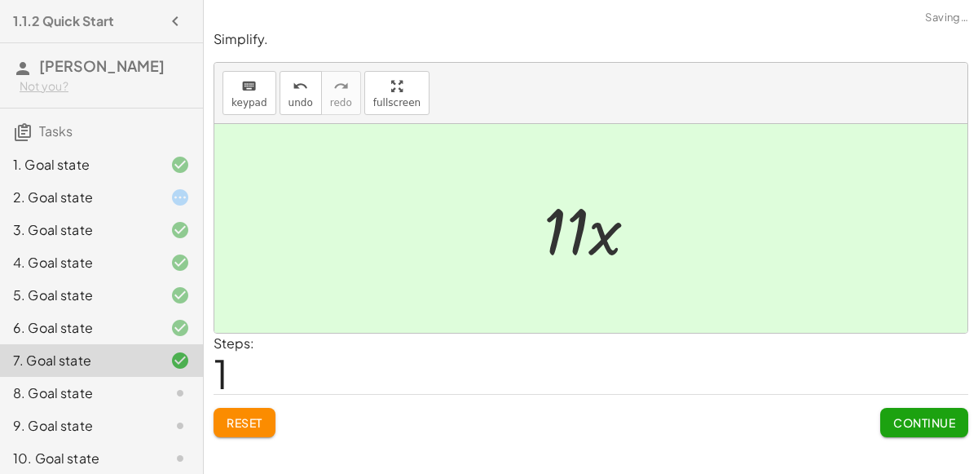
click at [887, 410] on button "Continue" at bounding box center [924, 422] width 88 height 29
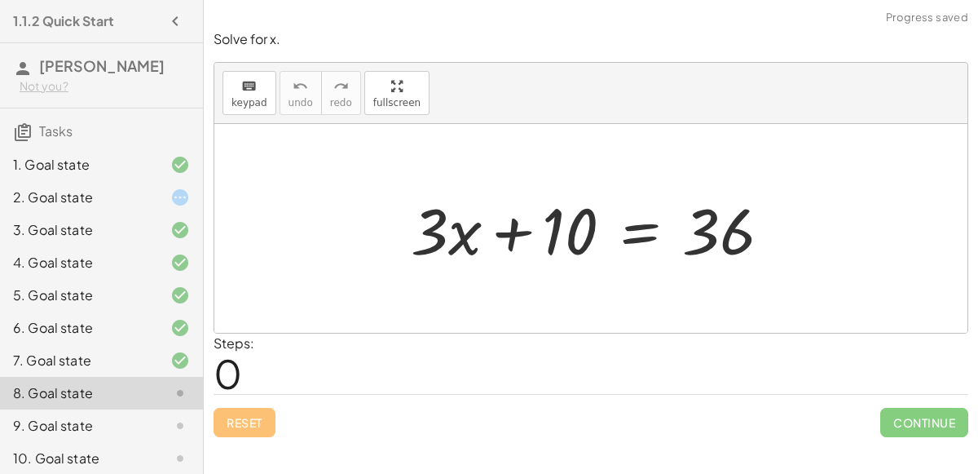
click at [514, 222] on div at bounding box center [598, 229] width 390 height 84
click at [624, 239] on div at bounding box center [598, 229] width 390 height 84
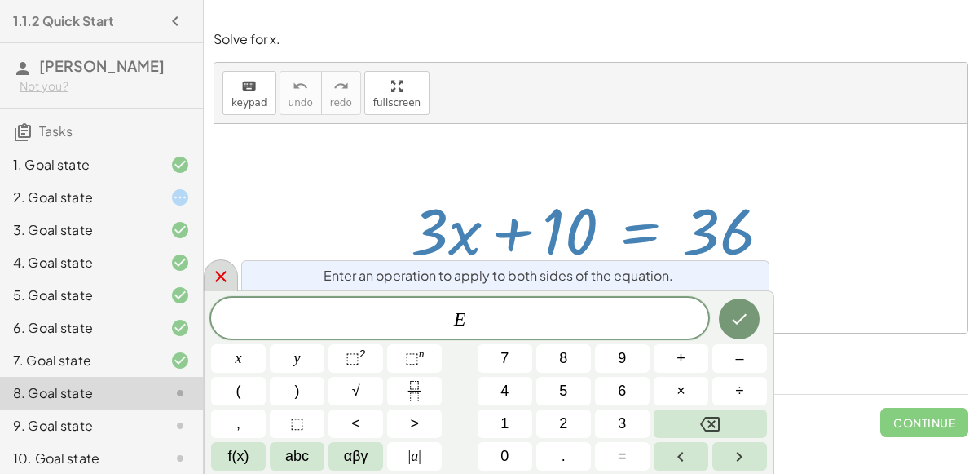
click at [223, 279] on icon at bounding box center [220, 276] width 11 height 11
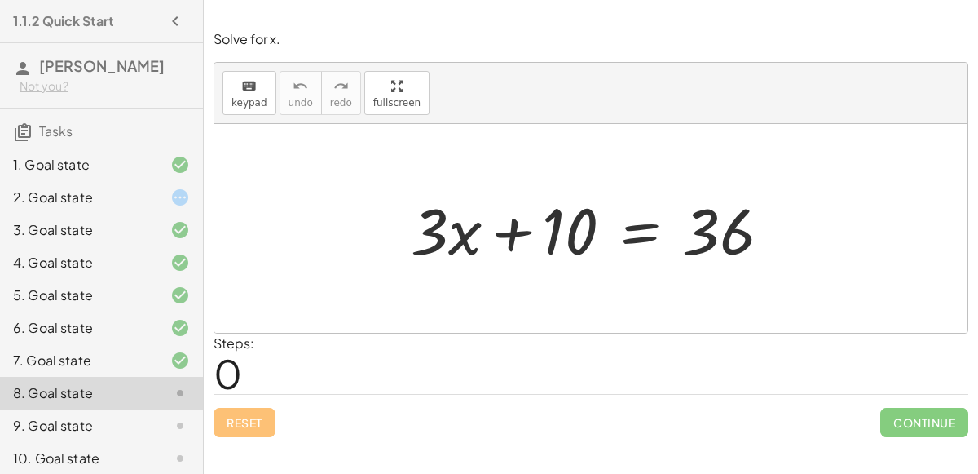
click at [509, 236] on div at bounding box center [598, 229] width 390 height 84
drag, startPoint x: 435, startPoint y: 226, endPoint x: 514, endPoint y: 225, distance: 79.1
click at [514, 225] on div at bounding box center [598, 229] width 390 height 84
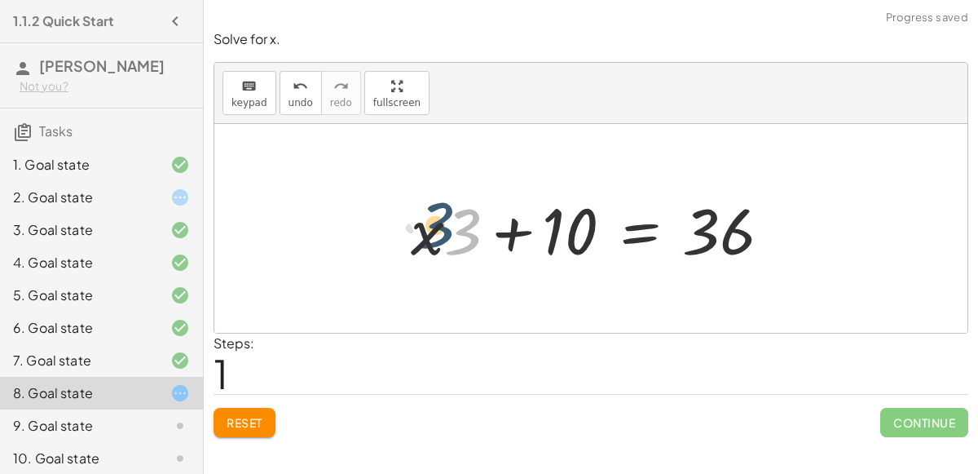
drag, startPoint x: 469, startPoint y: 232, endPoint x: 441, endPoint y: 226, distance: 28.5
click at [441, 226] on div at bounding box center [598, 229] width 390 height 84
click at [240, 421] on span "Reset" at bounding box center [245, 422] width 36 height 15
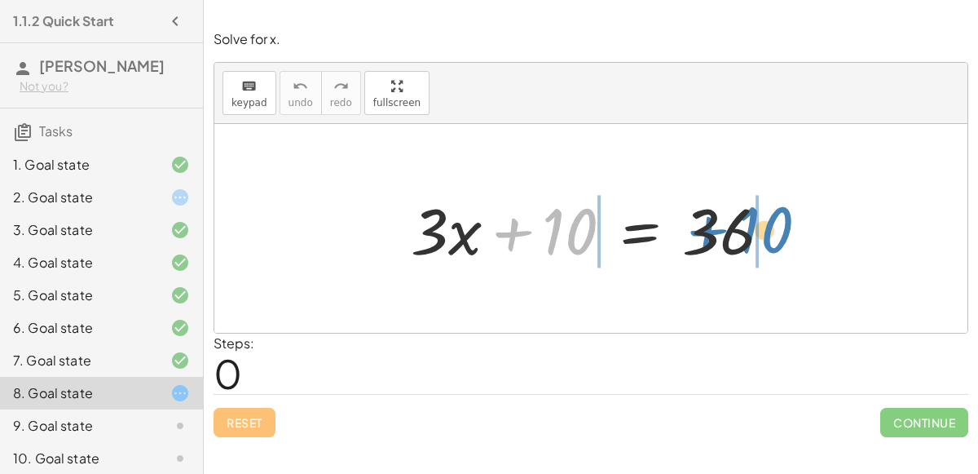
drag, startPoint x: 562, startPoint y: 221, endPoint x: 770, endPoint y: 221, distance: 207.9
click at [770, 221] on div at bounding box center [598, 229] width 390 height 84
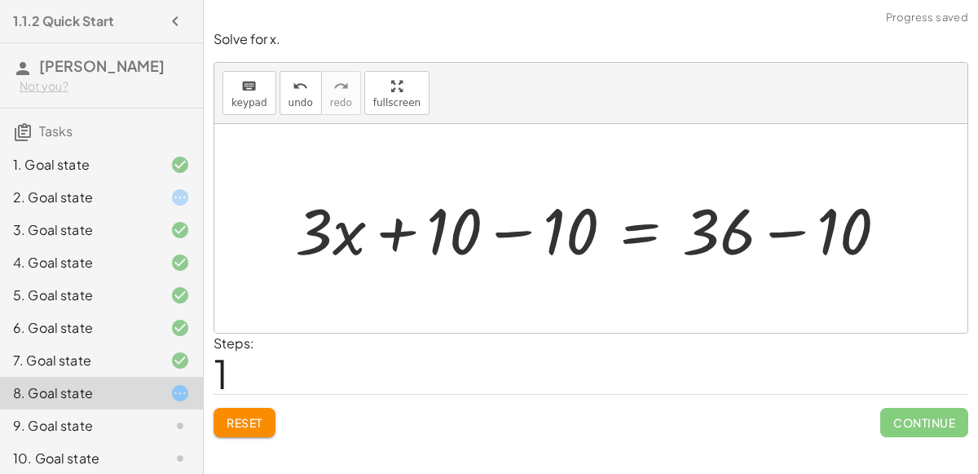
click at [506, 232] on div at bounding box center [598, 229] width 622 height 84
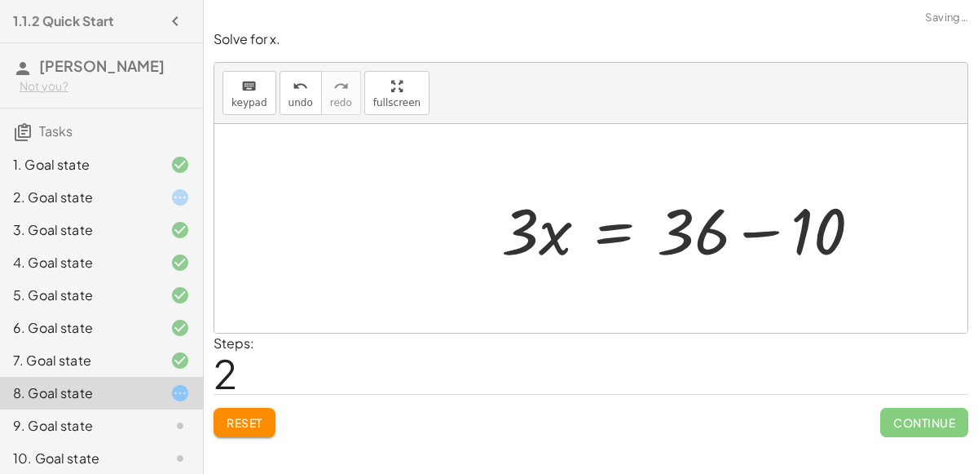
click at [789, 228] on div at bounding box center [688, 229] width 390 height 84
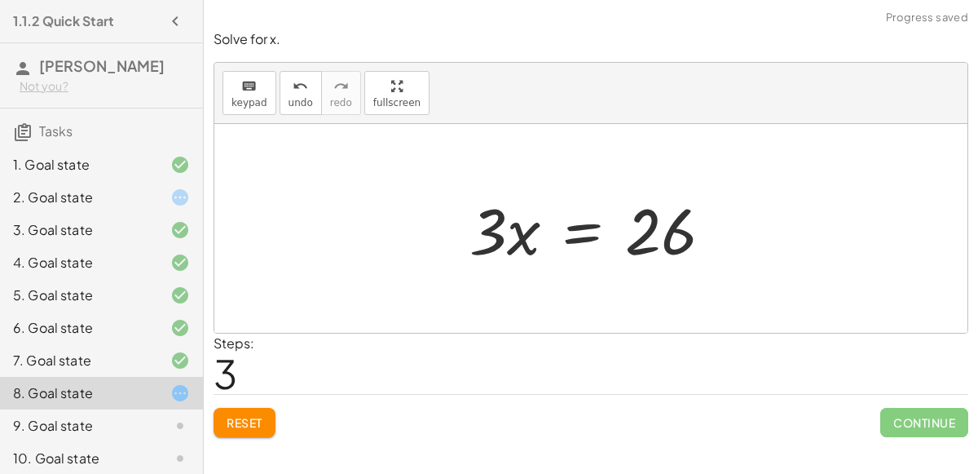
click at [583, 234] on div at bounding box center [597, 229] width 272 height 84
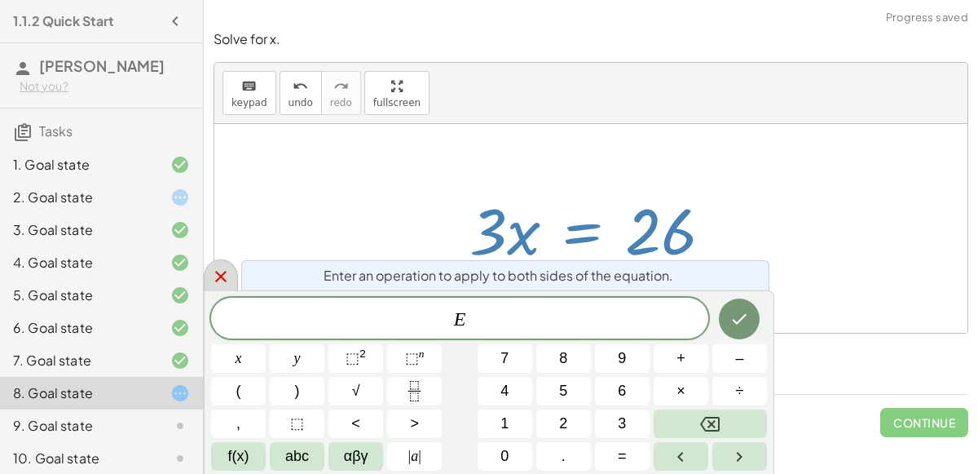
click at [220, 277] on icon at bounding box center [220, 276] width 11 height 11
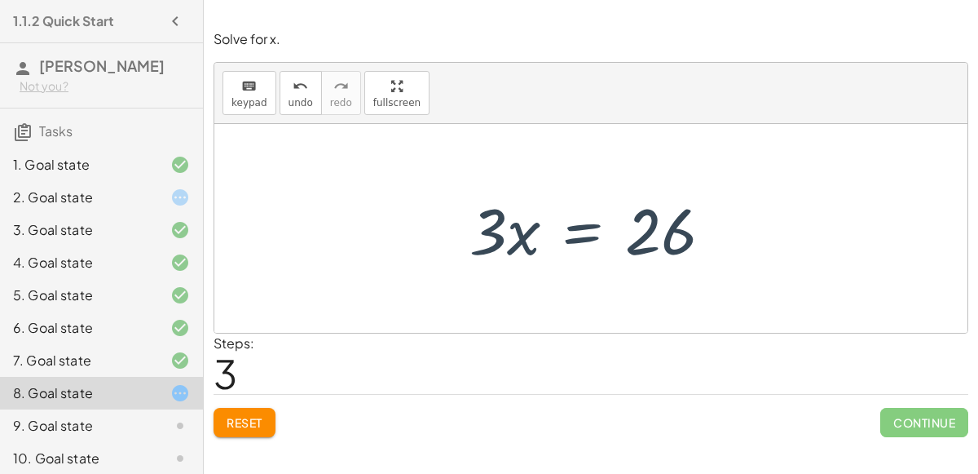
click at [562, 251] on div at bounding box center [597, 229] width 272 height 84
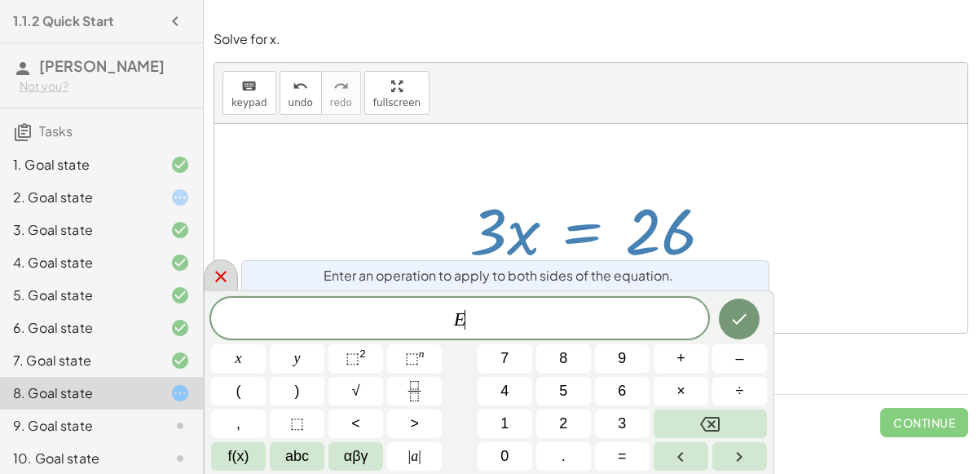
click at [227, 267] on icon at bounding box center [221, 277] width 20 height 20
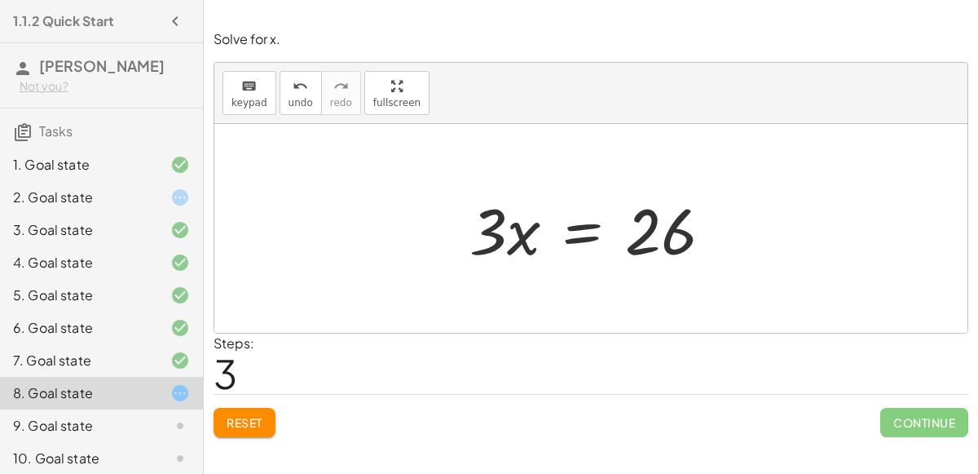
click at [152, 418] on div at bounding box center [167, 426] width 46 height 20
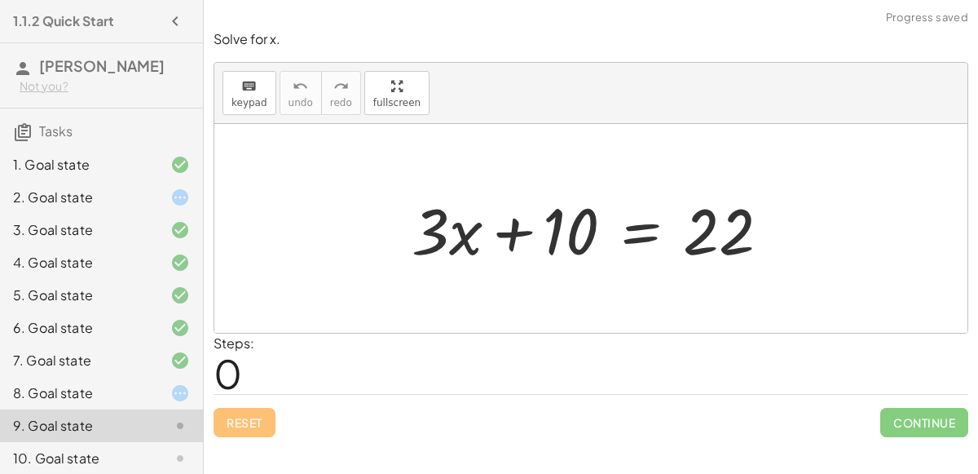
click at [527, 231] on div at bounding box center [597, 229] width 388 height 84
click at [636, 236] on div at bounding box center [597, 229] width 388 height 84
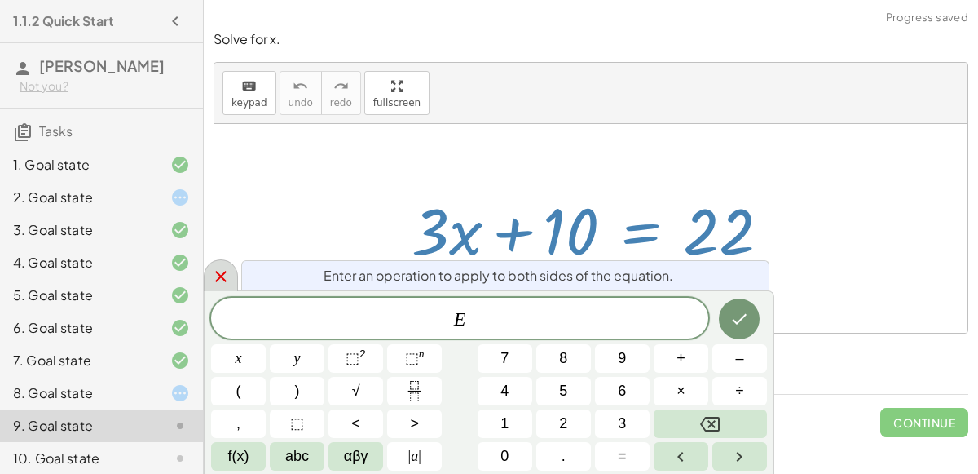
click at [235, 279] on div at bounding box center [221, 275] width 34 height 32
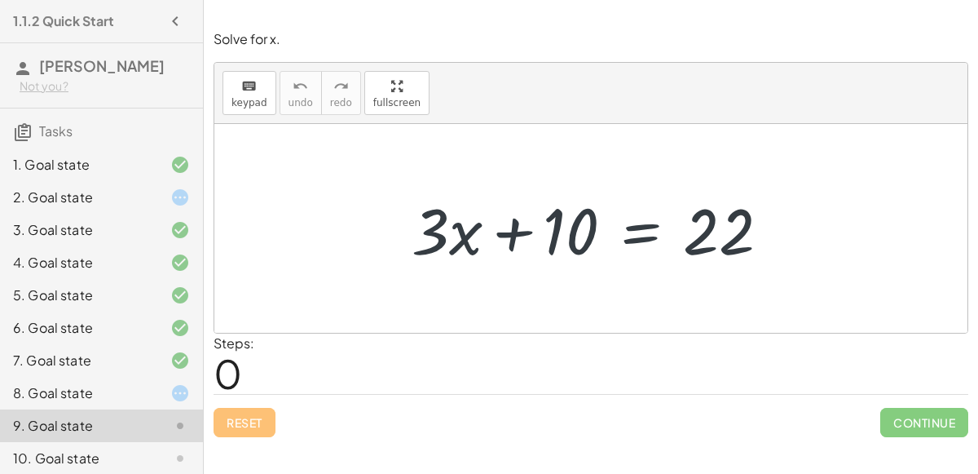
scroll to position [71, 0]
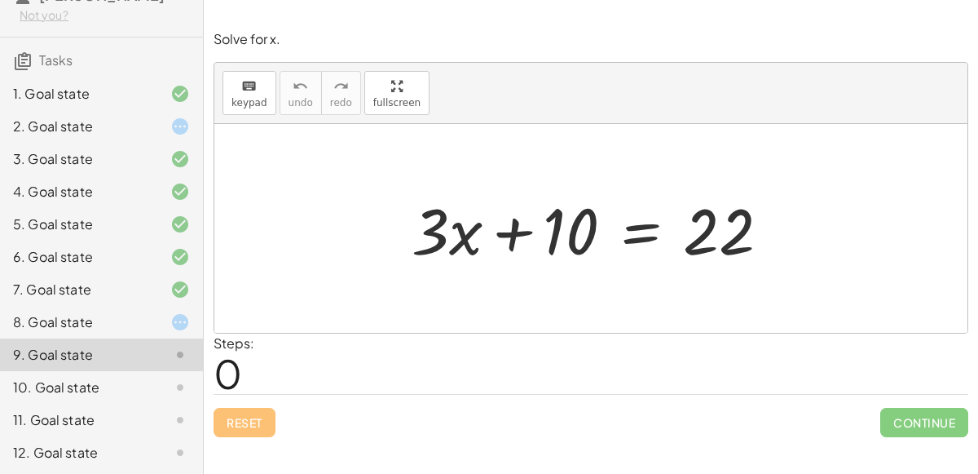
click at [160, 360] on div at bounding box center [167, 355] width 46 height 20
click at [153, 371] on div "8. Goal state" at bounding box center [101, 387] width 203 height 33
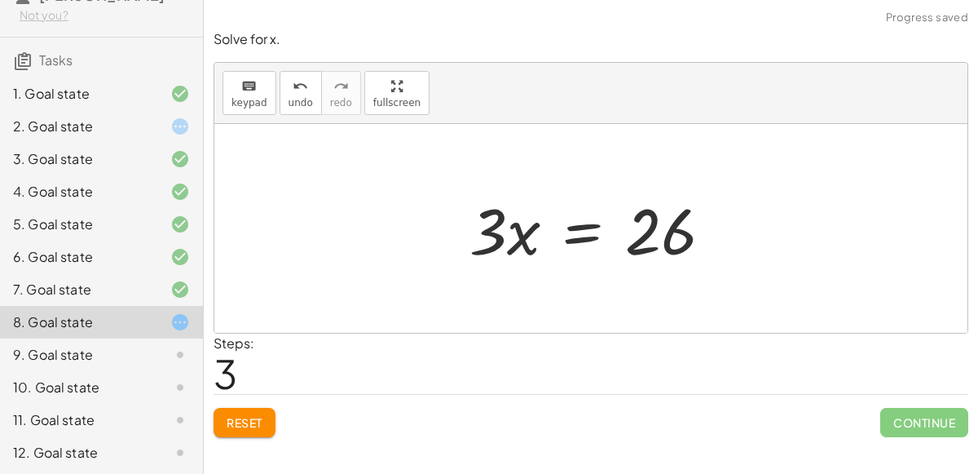
click at [161, 403] on div "9. Goal state" at bounding box center [101, 419] width 203 height 33
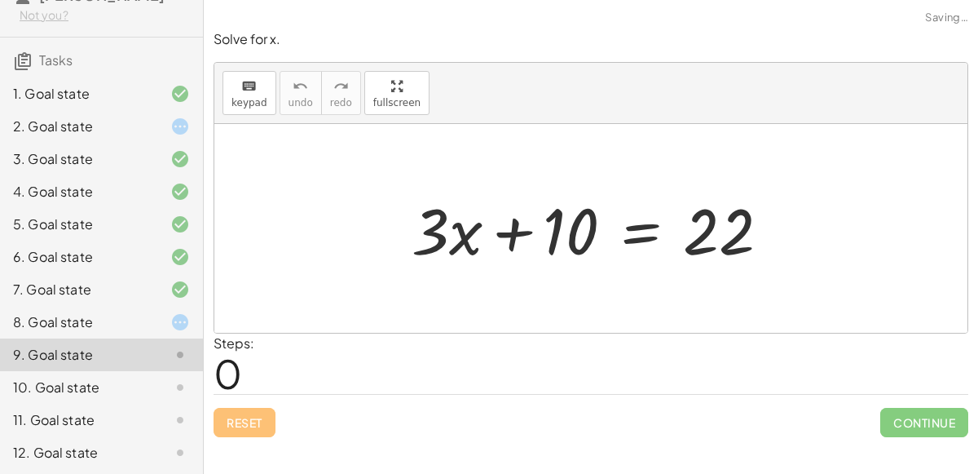
click at [170, 436] on div "10. Goal state" at bounding box center [101, 452] width 203 height 33
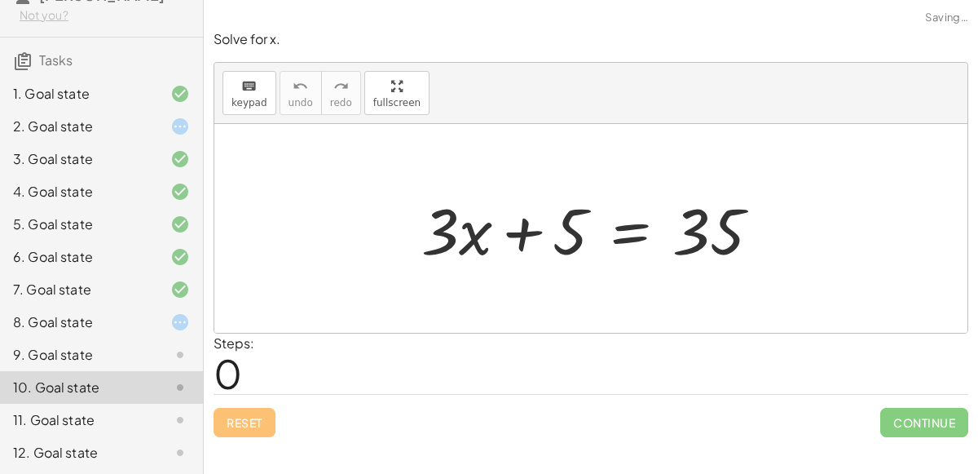
click at [532, 221] on div at bounding box center [597, 229] width 368 height 84
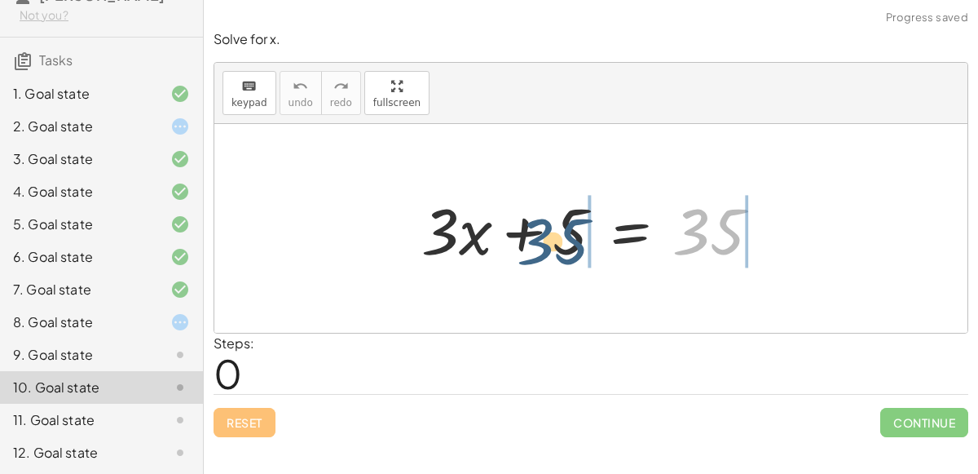
drag, startPoint x: 689, startPoint y: 238, endPoint x: 536, endPoint y: 245, distance: 153.4
click at [536, 245] on div at bounding box center [597, 229] width 368 height 84
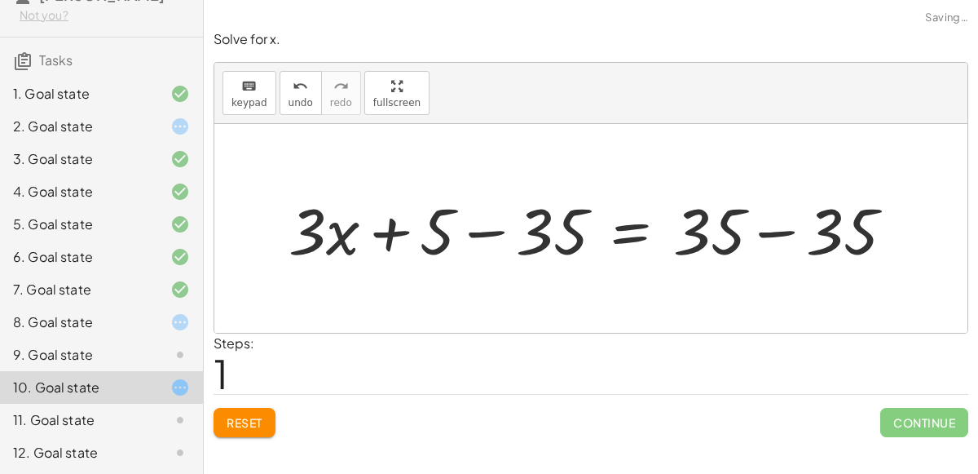
click at [756, 233] on div at bounding box center [597, 229] width 635 height 84
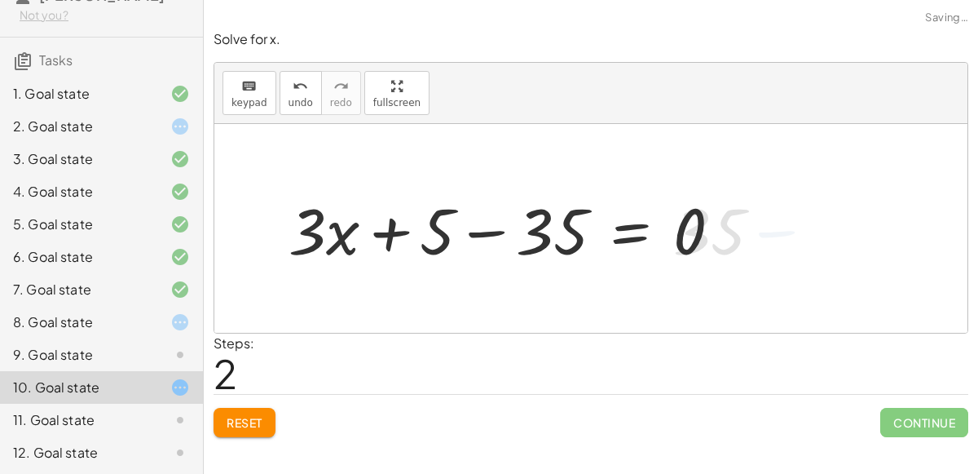
click at [492, 230] on div at bounding box center [511, 229] width 462 height 84
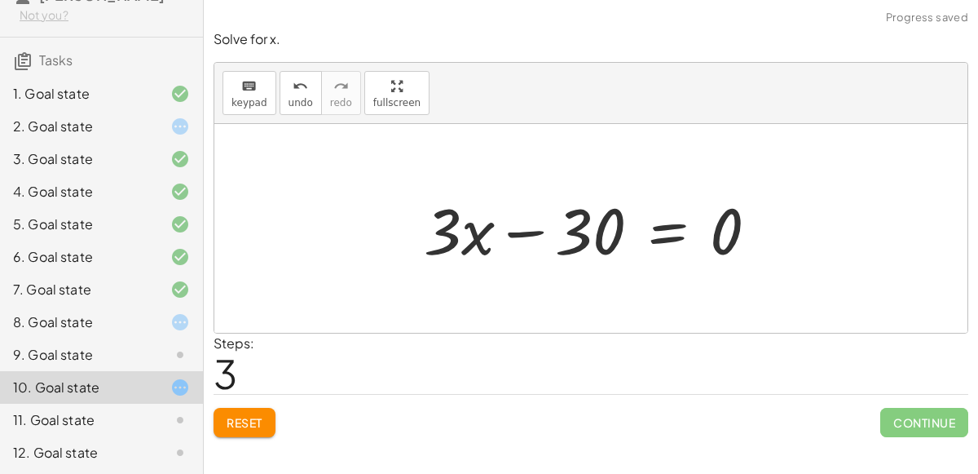
click at [521, 238] on div at bounding box center [598, 229] width 364 height 84
click at [122, 423] on div "11. Goal state" at bounding box center [78, 420] width 131 height 20
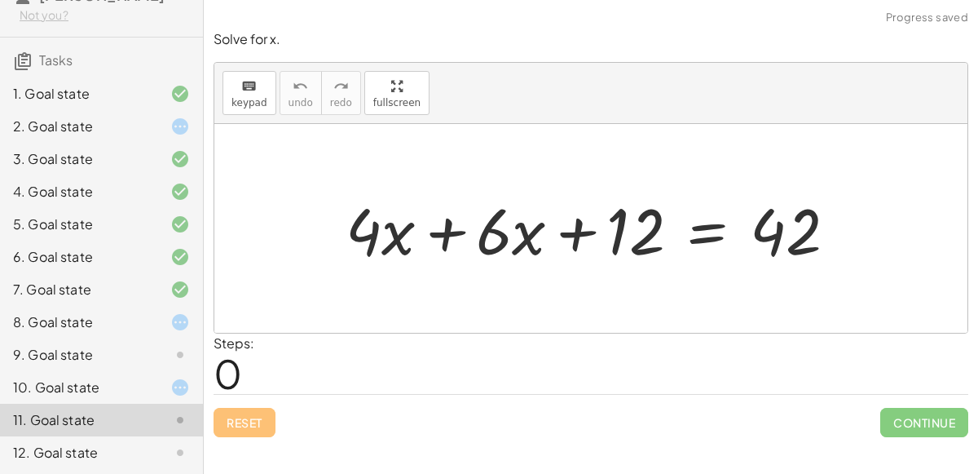
click at [443, 237] on div at bounding box center [597, 229] width 521 height 84
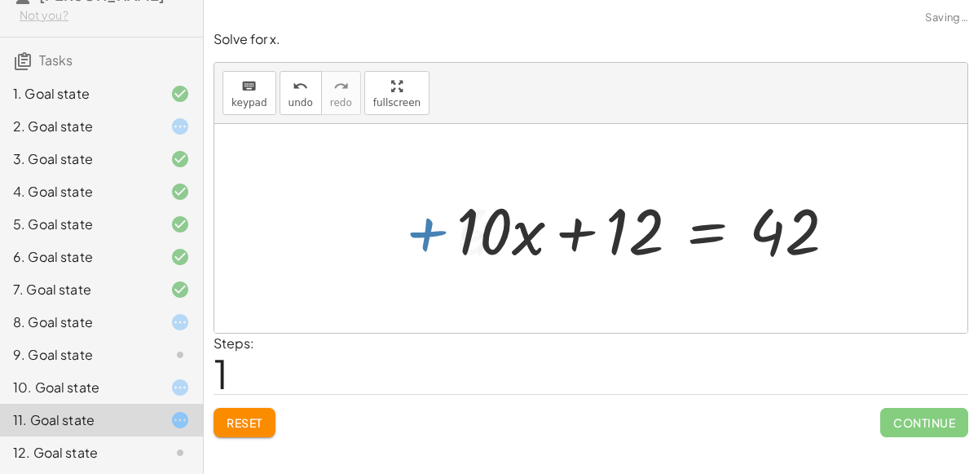
click at [586, 228] on div at bounding box center [652, 229] width 409 height 84
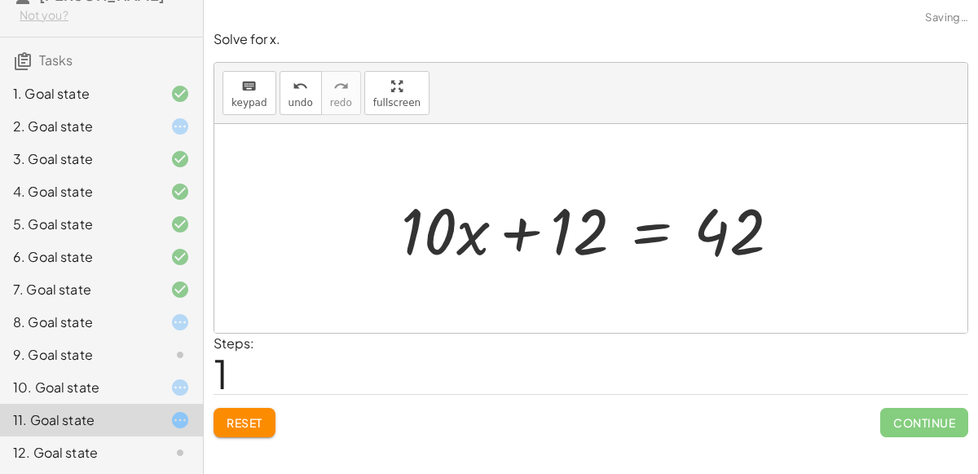
click at [519, 227] on div at bounding box center [597, 229] width 409 height 84
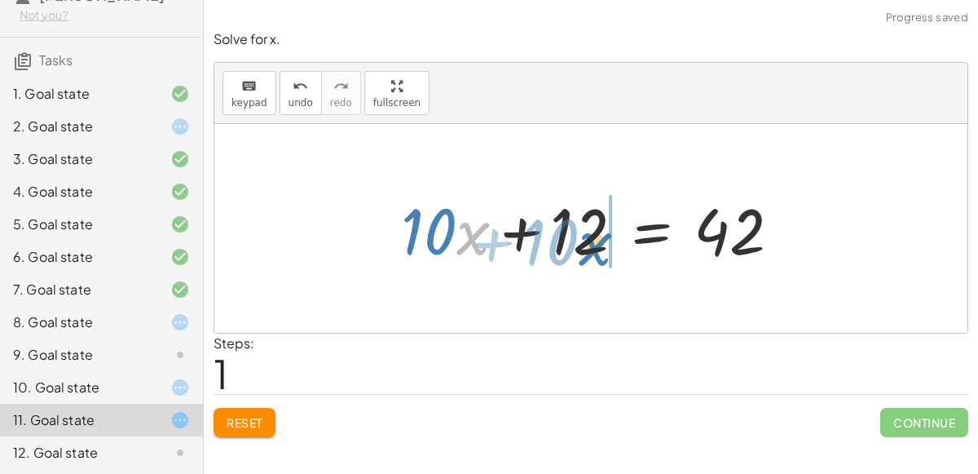
drag, startPoint x: 464, startPoint y: 224, endPoint x: 587, endPoint y: 235, distance: 123.5
click at [587, 235] on div at bounding box center [597, 229] width 409 height 84
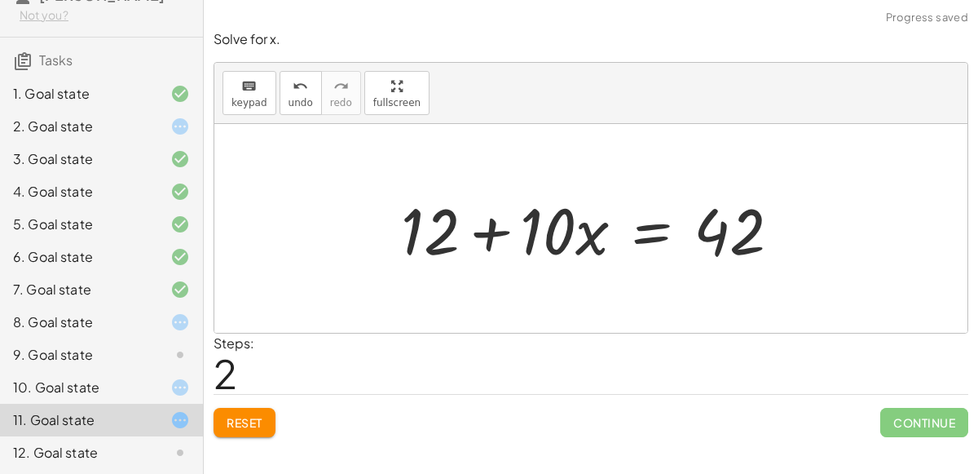
click at [495, 233] on div at bounding box center [597, 229] width 409 height 84
click at [77, 450] on div "12. Goal state" at bounding box center [78, 453] width 131 height 20
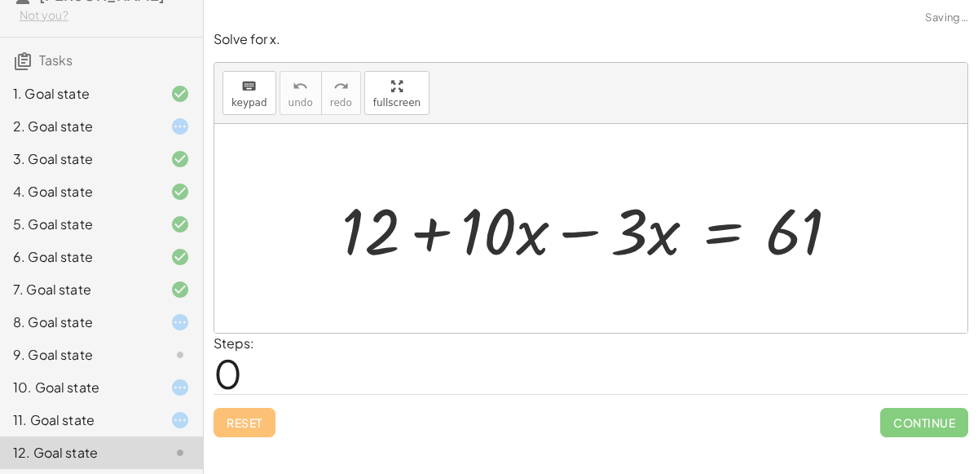
click at [434, 234] on div at bounding box center [597, 229] width 528 height 84
click at [575, 231] on div at bounding box center [597, 229] width 528 height 84
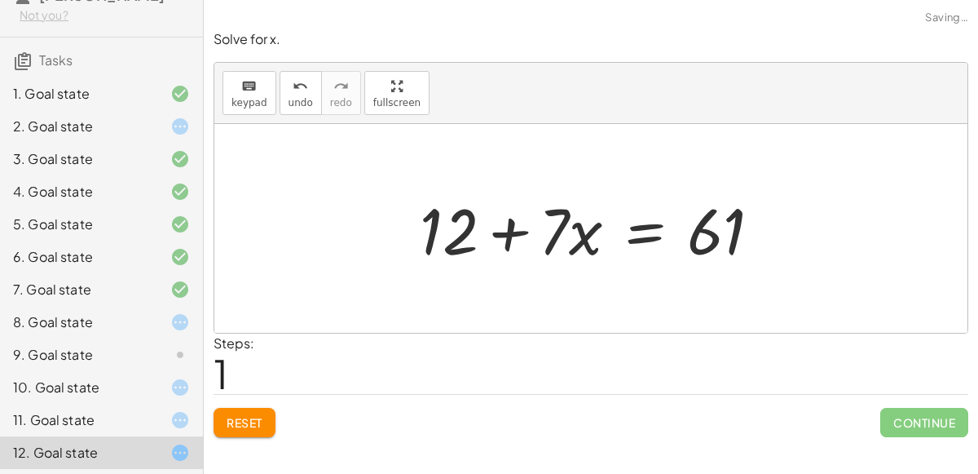
click at [639, 226] on div at bounding box center [597, 229] width 371 height 84
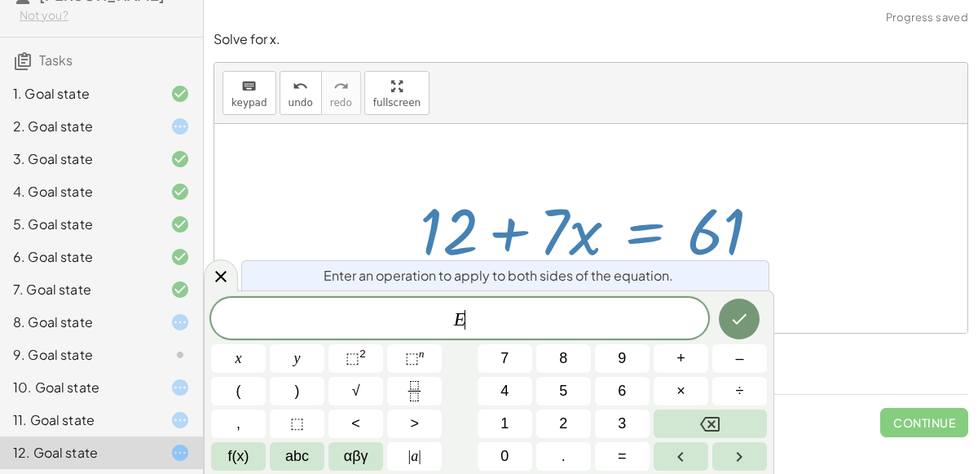
click at [204, 254] on div "Solve for x. keyboard keypad undo undo redo redo fullscreen + 12 + · 10 · x − ·…" at bounding box center [591, 233] width 774 height 426
click at [216, 267] on icon at bounding box center [221, 277] width 20 height 20
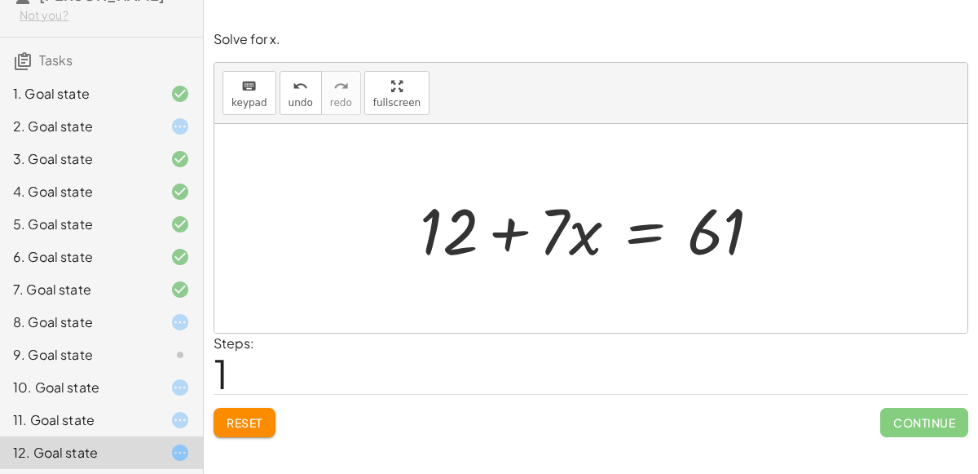
click at [147, 403] on div "9. Goal state" at bounding box center [101, 419] width 203 height 33
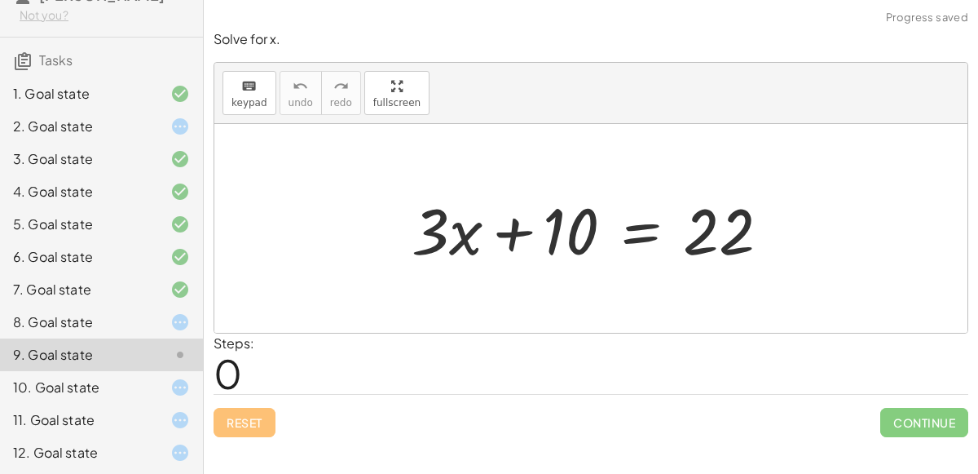
click at [511, 233] on div at bounding box center [597, 229] width 388 height 84
click at [708, 239] on div at bounding box center [597, 229] width 388 height 84
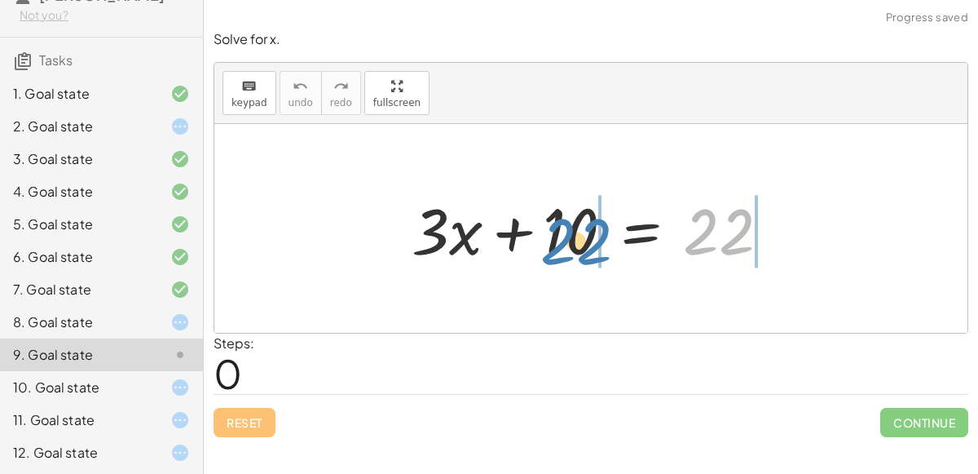
drag, startPoint x: 706, startPoint y: 239, endPoint x: 565, endPoint y: 249, distance: 141.4
click at [565, 249] on div at bounding box center [597, 229] width 388 height 84
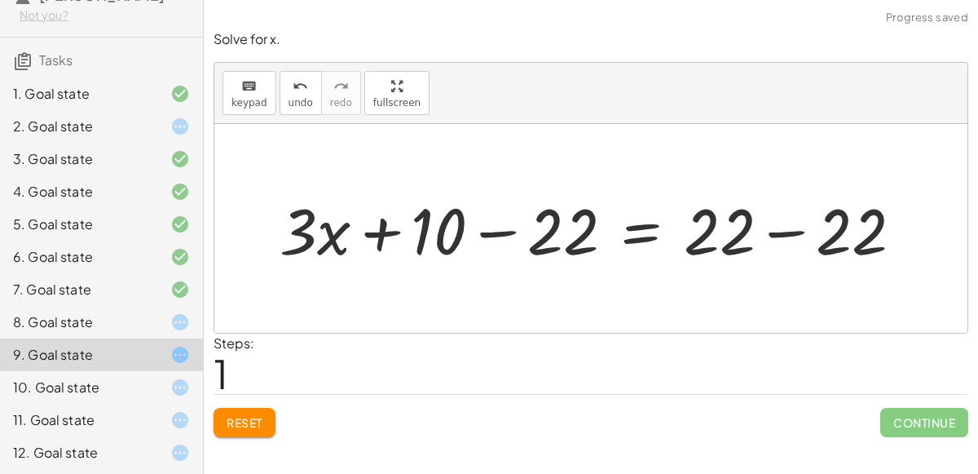
click at [484, 232] on div at bounding box center [597, 229] width 653 height 84
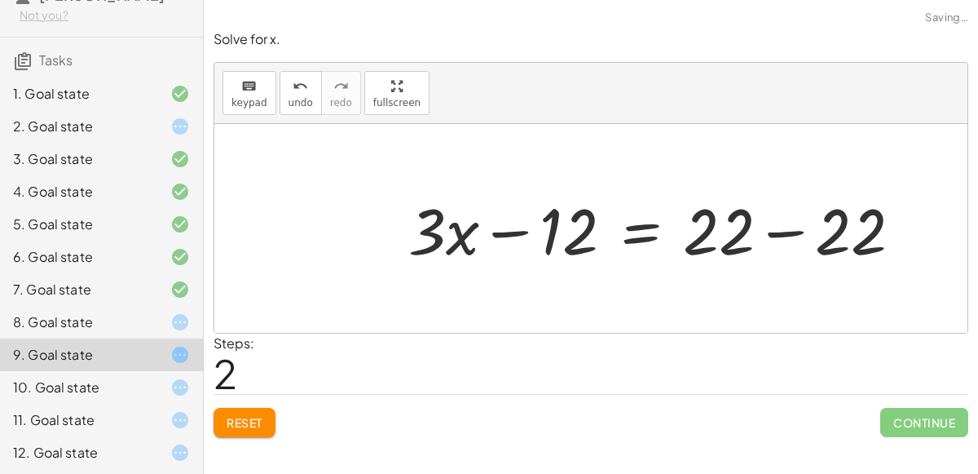
click at [794, 229] on div at bounding box center [661, 229] width 523 height 84
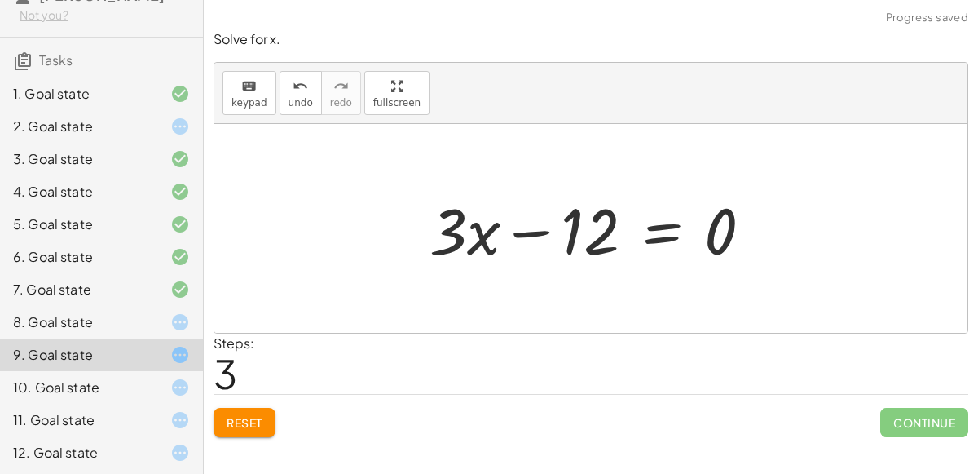
click at [524, 232] on div at bounding box center [597, 229] width 352 height 84
drag, startPoint x: 712, startPoint y: 224, endPoint x: 631, endPoint y: 234, distance: 82.1
click at [631, 234] on div at bounding box center [597, 229] width 352 height 84
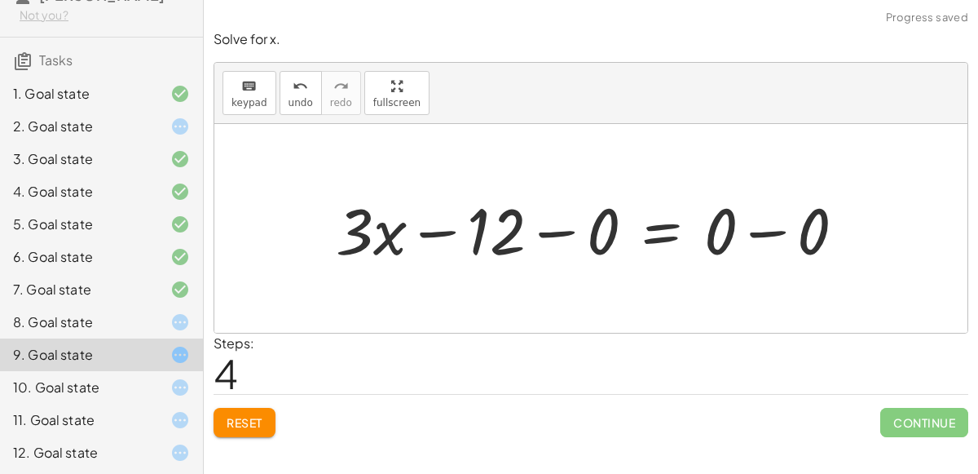
click at [552, 231] on div at bounding box center [597, 229] width 539 height 84
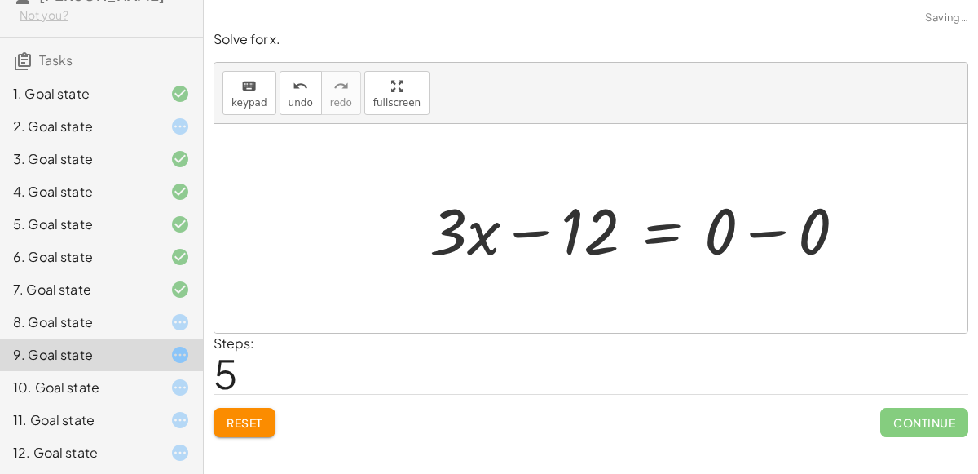
click at [751, 226] on div at bounding box center [644, 229] width 446 height 84
click at [227, 415] on span "Reset" at bounding box center [245, 422] width 36 height 15
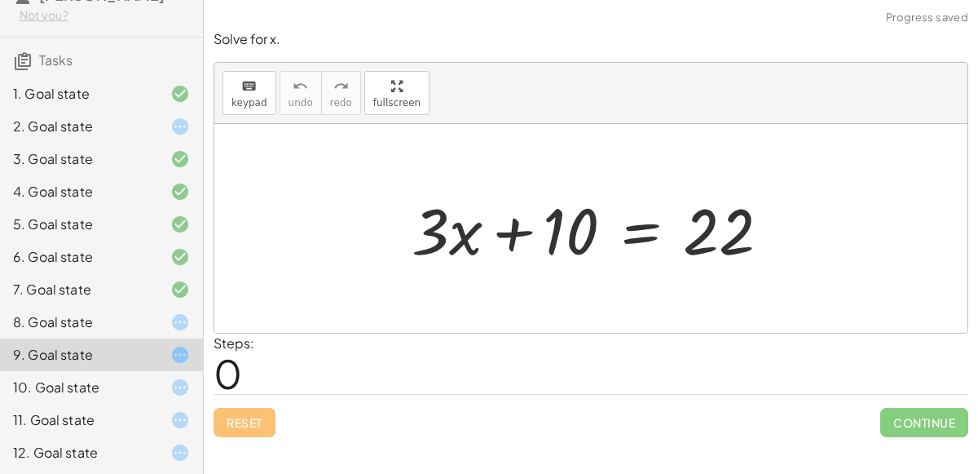
click at [176, 125] on icon at bounding box center [180, 127] width 20 height 20
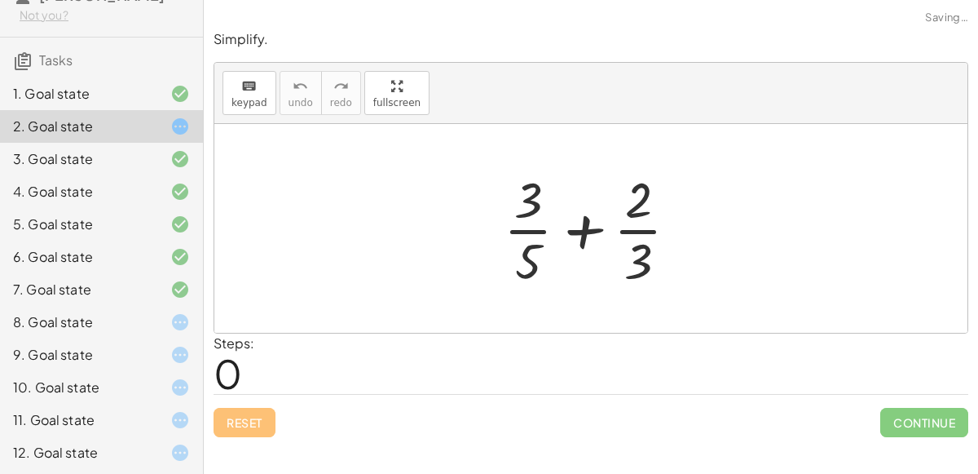
click at [581, 230] on div at bounding box center [598, 228] width 204 height 126
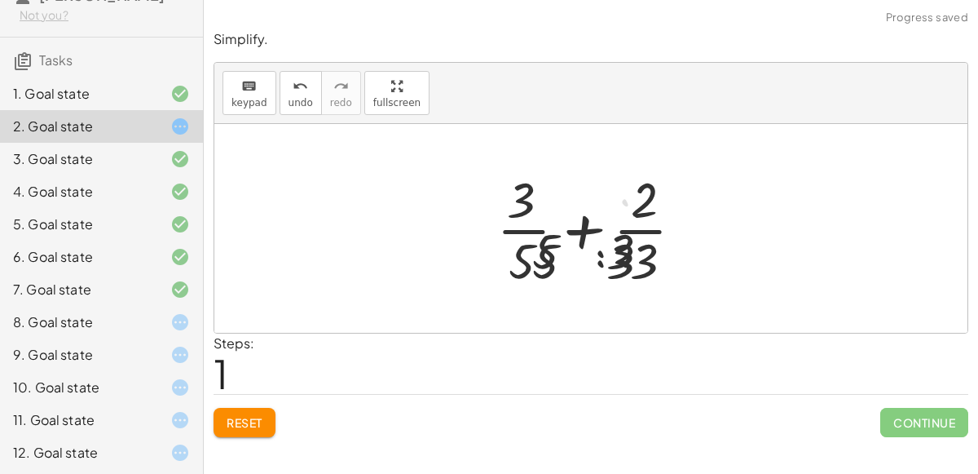
click at [581, 230] on div at bounding box center [596, 228] width 281 height 126
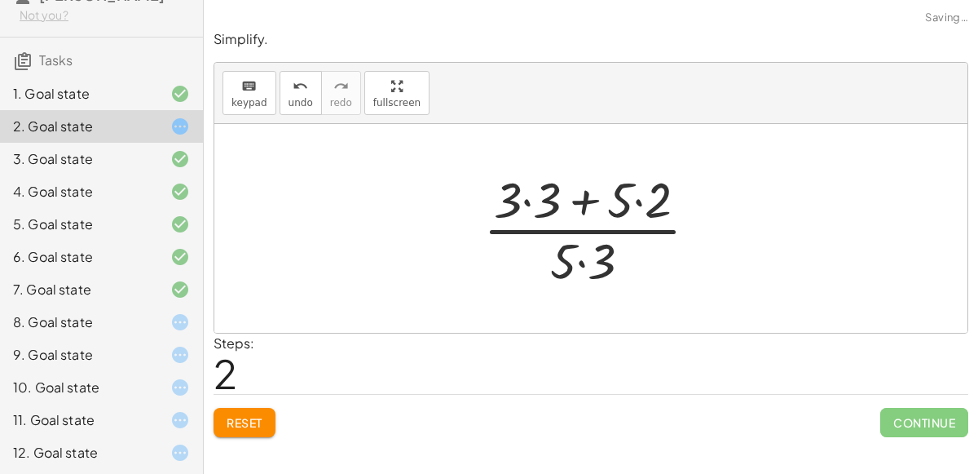
click at [580, 255] on div at bounding box center [597, 228] width 244 height 126
click at [579, 211] on div at bounding box center [597, 228] width 244 height 126
click at [529, 201] on div at bounding box center [597, 228] width 244 height 126
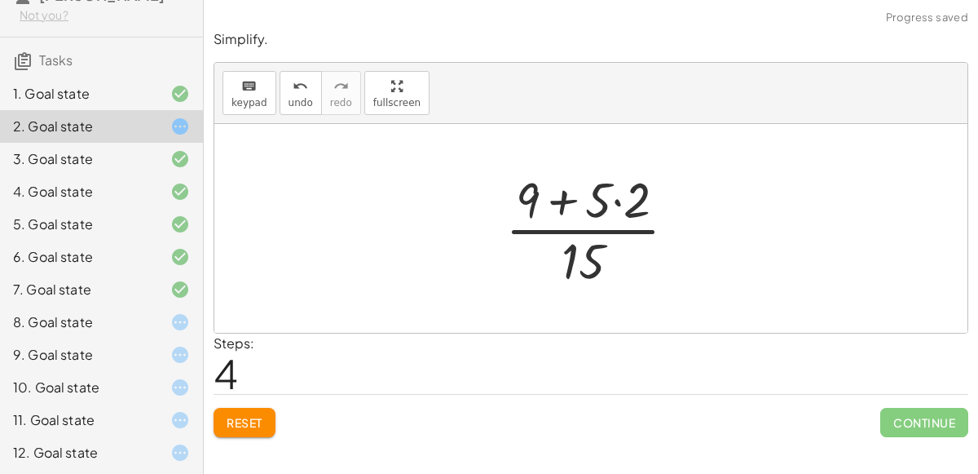
click at [616, 197] on div at bounding box center [597, 228] width 201 height 126
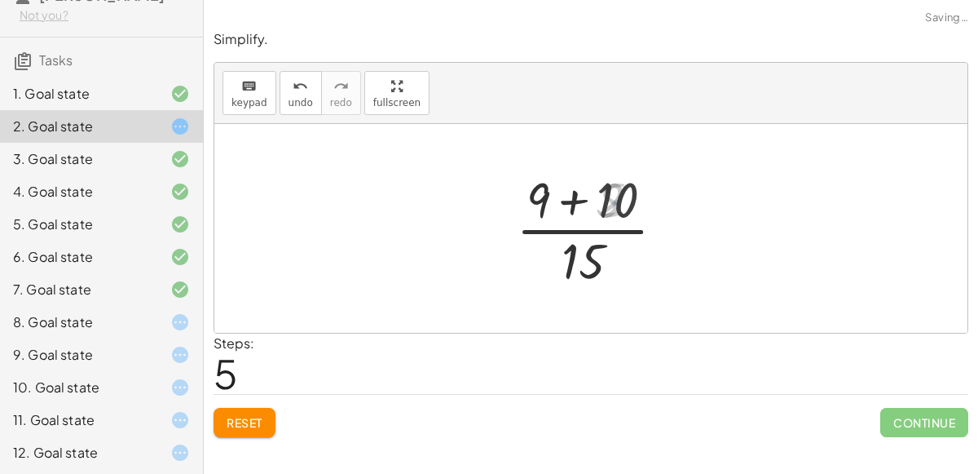
click at [581, 199] on div at bounding box center [597, 228] width 177 height 126
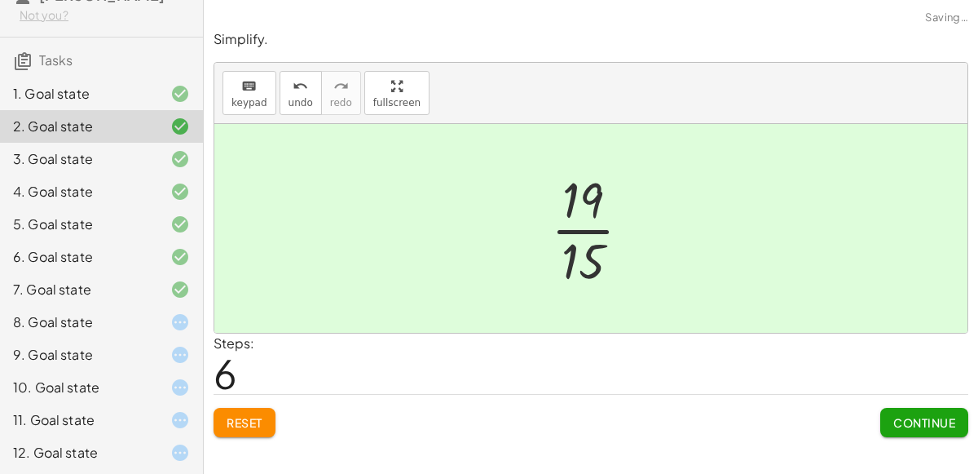
click at [583, 216] on div at bounding box center [597, 228] width 109 height 126
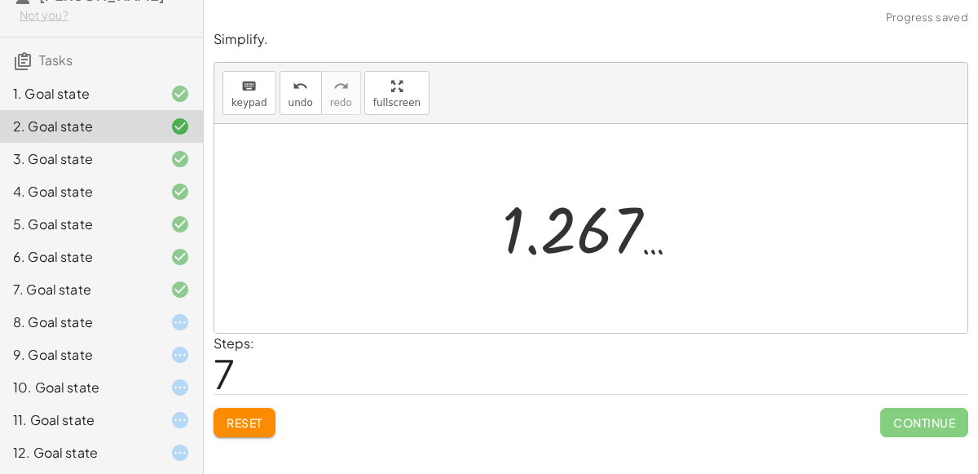
click at [239, 416] on span "Reset" at bounding box center [245, 422] width 36 height 15
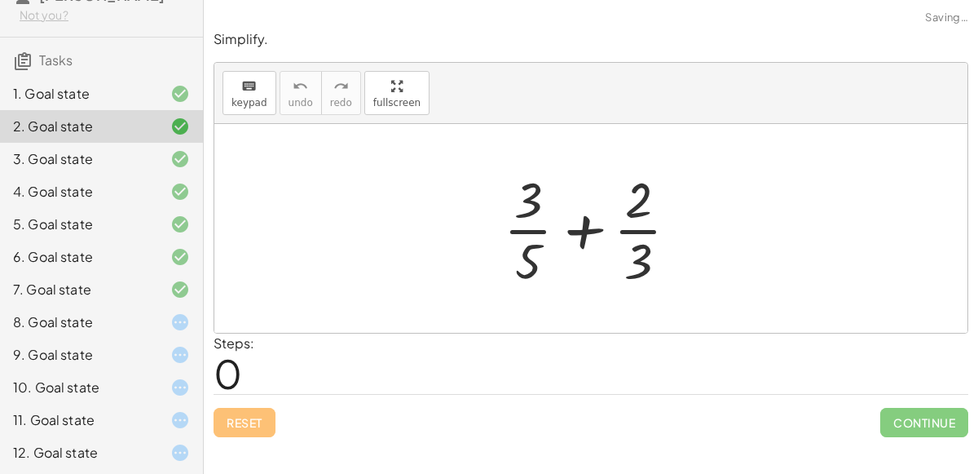
click at [579, 230] on div at bounding box center [598, 228] width 204 height 126
click at [579, 230] on div at bounding box center [596, 228] width 281 height 126
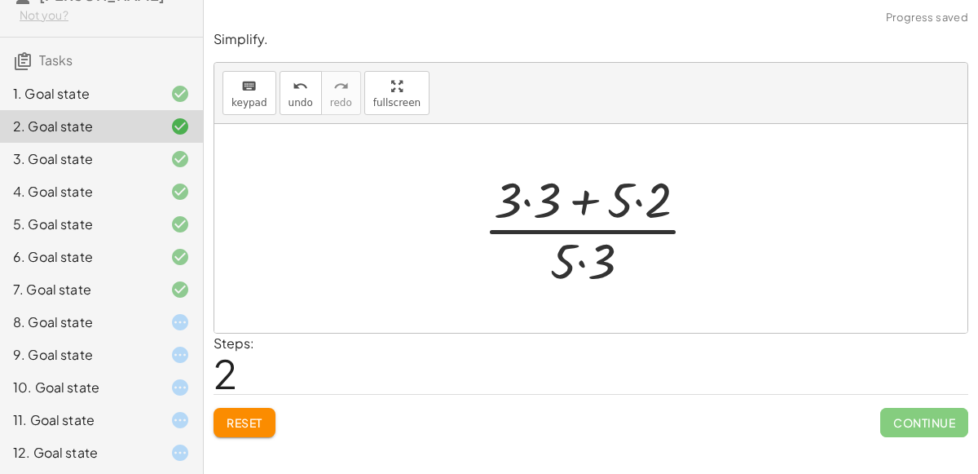
click at [582, 201] on div at bounding box center [597, 228] width 244 height 126
click at [581, 261] on div at bounding box center [597, 228] width 244 height 126
click at [528, 201] on div at bounding box center [597, 228] width 244 height 126
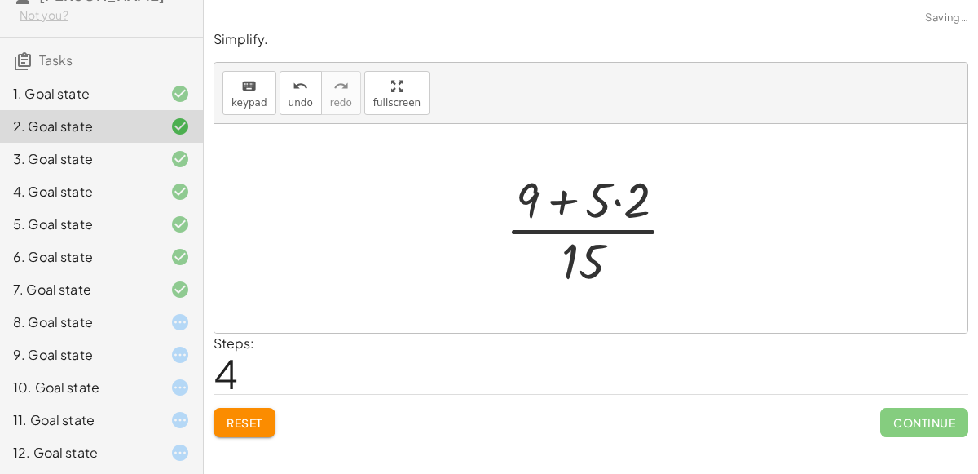
click at [619, 201] on div at bounding box center [597, 228] width 201 height 126
click at [571, 198] on div at bounding box center [597, 228] width 177 height 126
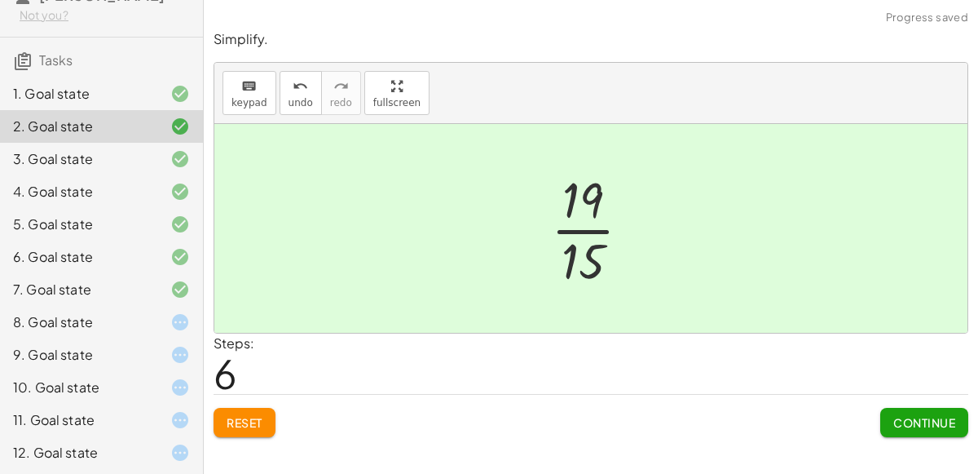
click at [895, 399] on div "Continue" at bounding box center [924, 416] width 88 height 42
click at [895, 403] on div "Continue" at bounding box center [924, 416] width 88 height 42
click at [899, 415] on span "Continue" at bounding box center [924, 422] width 62 height 15
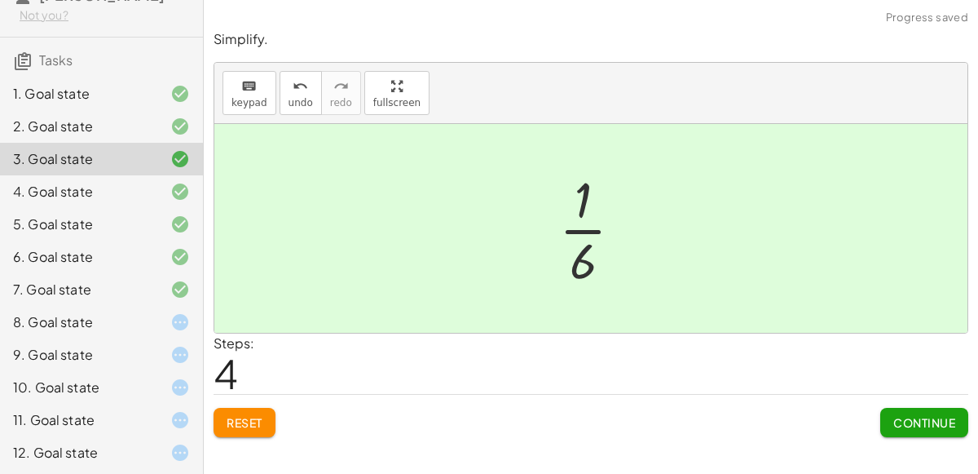
click at [928, 418] on span "Continue" at bounding box center [924, 422] width 62 height 15
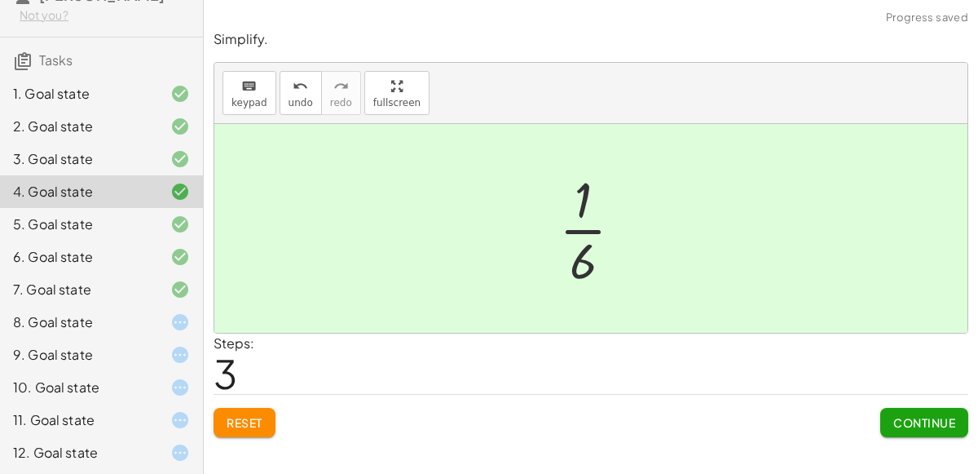
click at [928, 418] on span "Continue" at bounding box center [924, 422] width 62 height 15
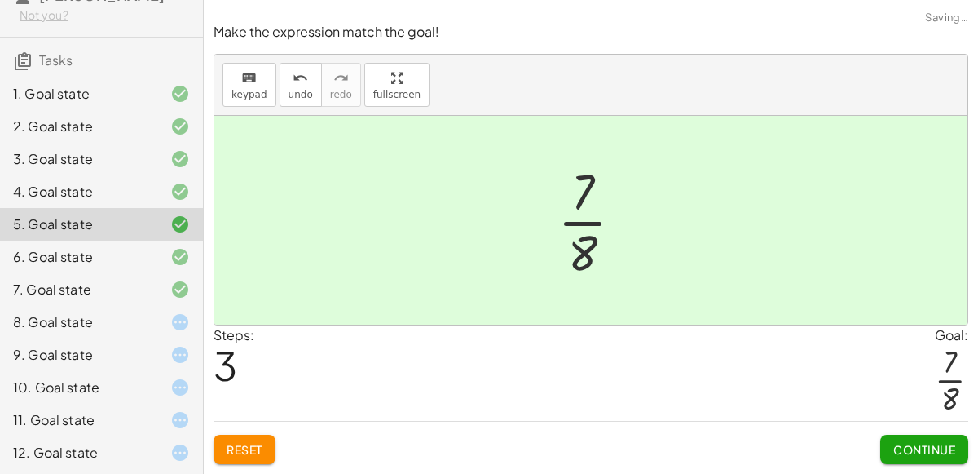
click at [929, 449] on span "Continue" at bounding box center [924, 449] width 62 height 15
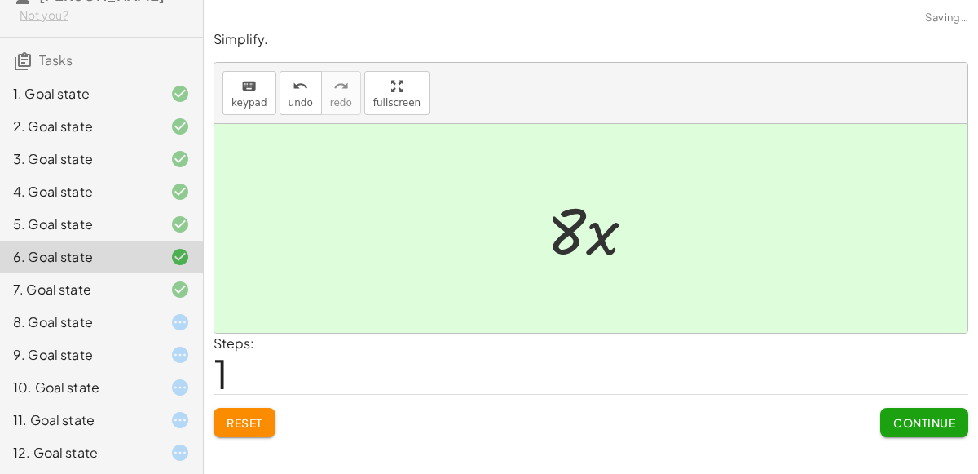
click at [928, 425] on span "Continue" at bounding box center [924, 422] width 62 height 15
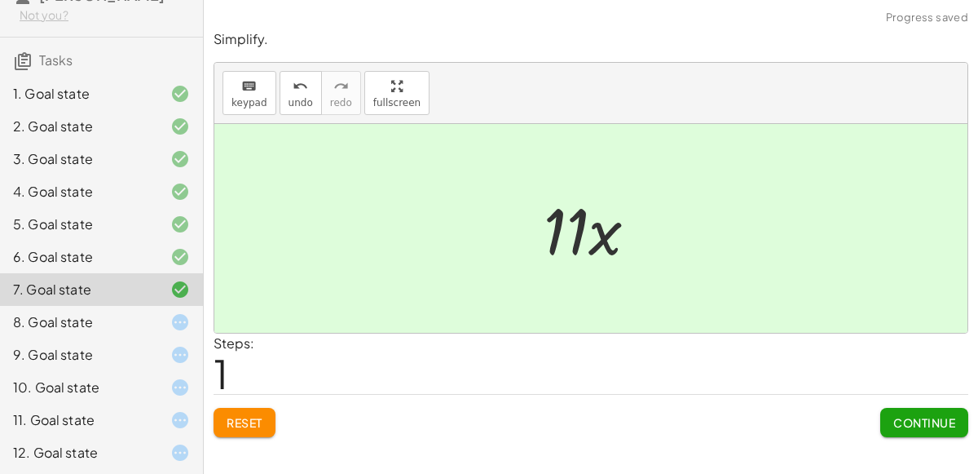
click at [928, 428] on button "Continue" at bounding box center [924, 422] width 88 height 29
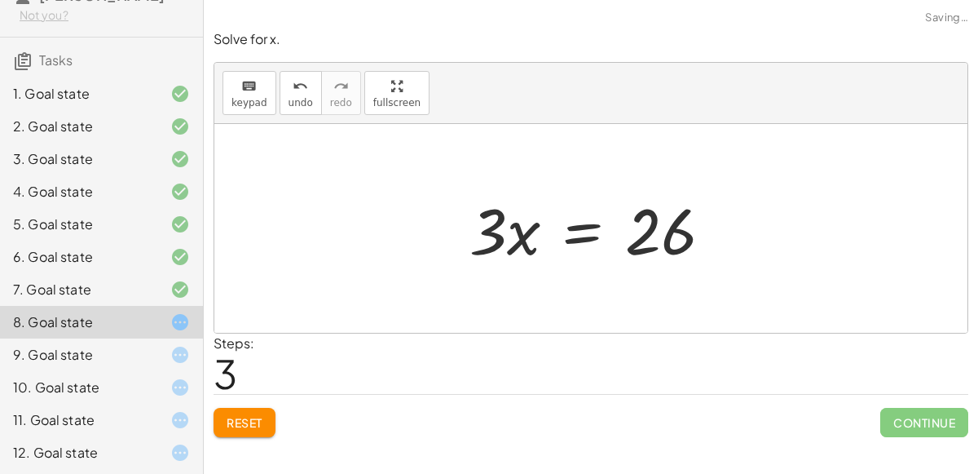
click at [527, 231] on div at bounding box center [597, 229] width 272 height 84
click at [236, 426] on span "Reset" at bounding box center [245, 422] width 36 height 15
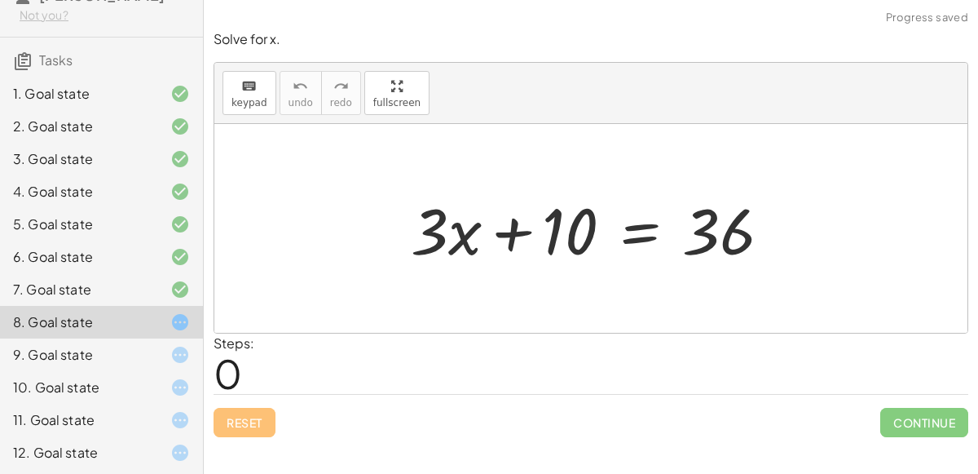
click at [86, 403] on div "9. Goal state" at bounding box center [101, 419] width 203 height 33
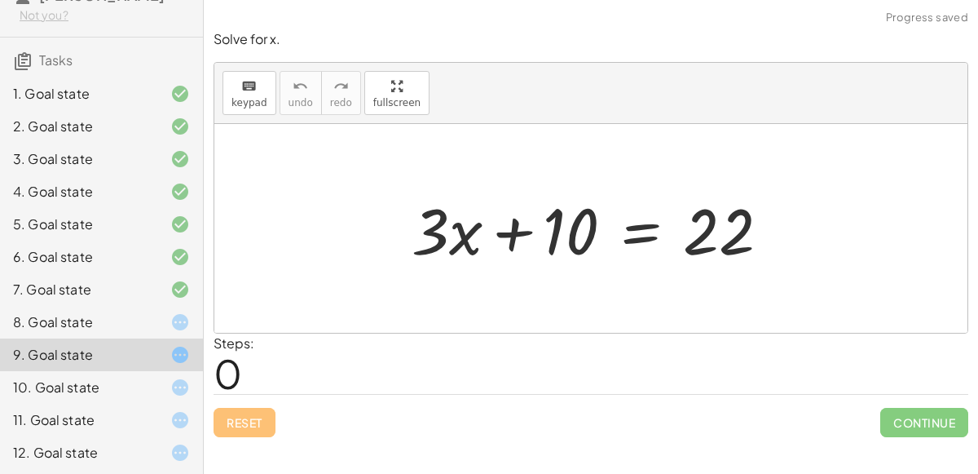
click at [144, 361] on div at bounding box center [167, 355] width 46 height 20
click at [154, 385] on div at bounding box center [167, 387] width 46 height 20
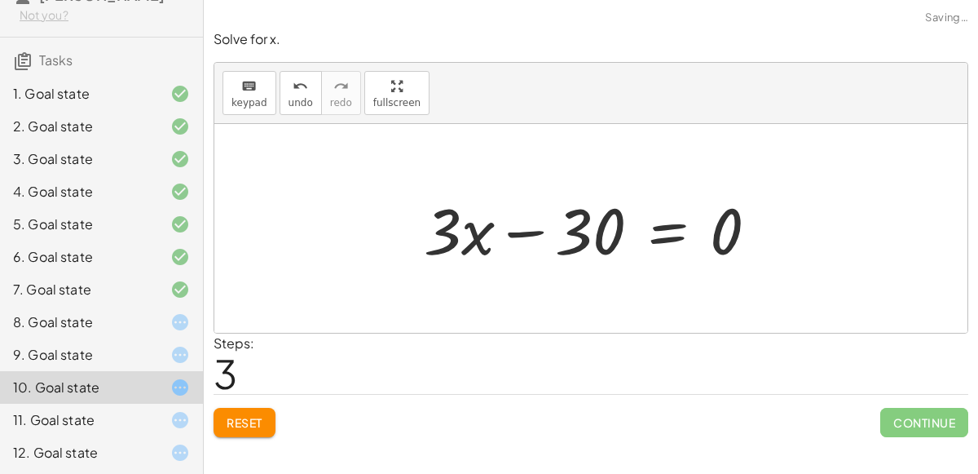
click at [165, 416] on div at bounding box center [167, 420] width 46 height 20
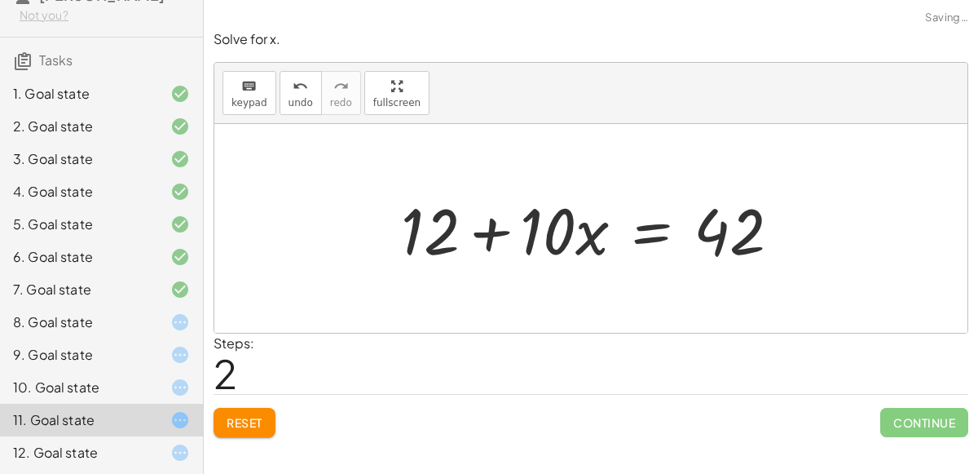
click at [173, 445] on icon at bounding box center [180, 453] width 20 height 20
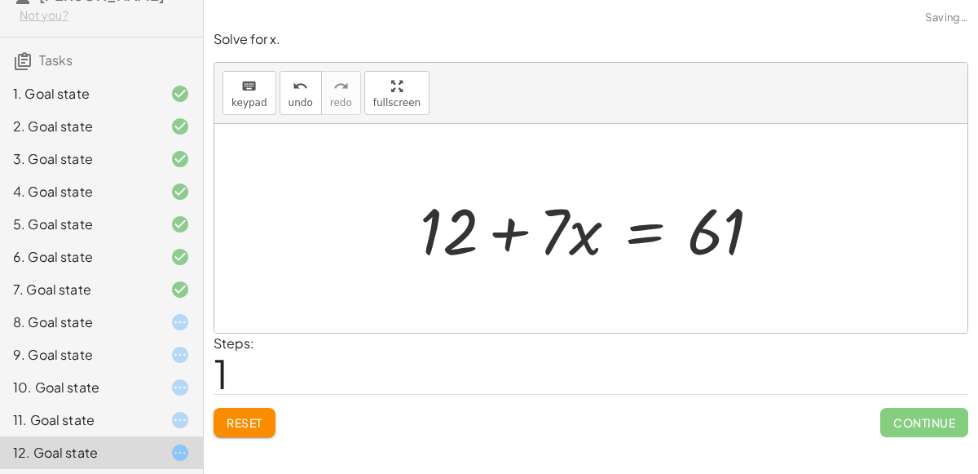
click at [249, 401] on div "Reset Continue" at bounding box center [591, 415] width 755 height 43
click at [245, 415] on span "Reset" at bounding box center [245, 422] width 36 height 15
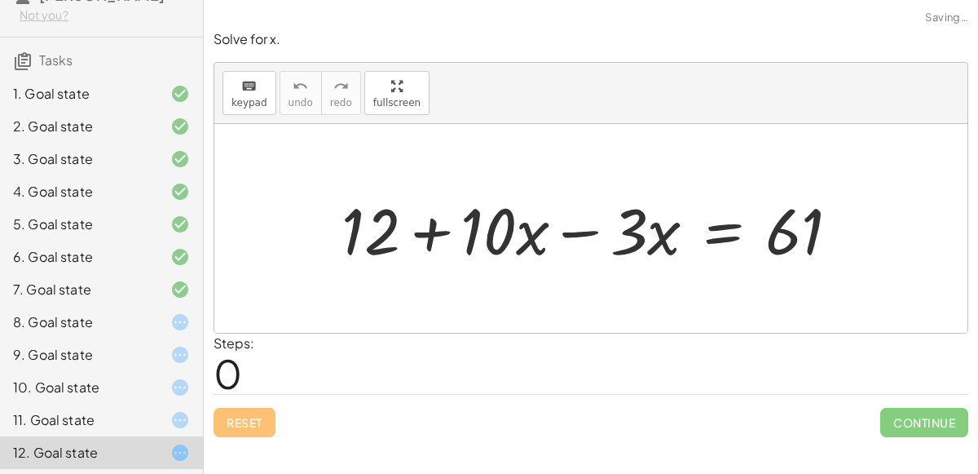
click at [173, 414] on icon at bounding box center [180, 420] width 20 height 20
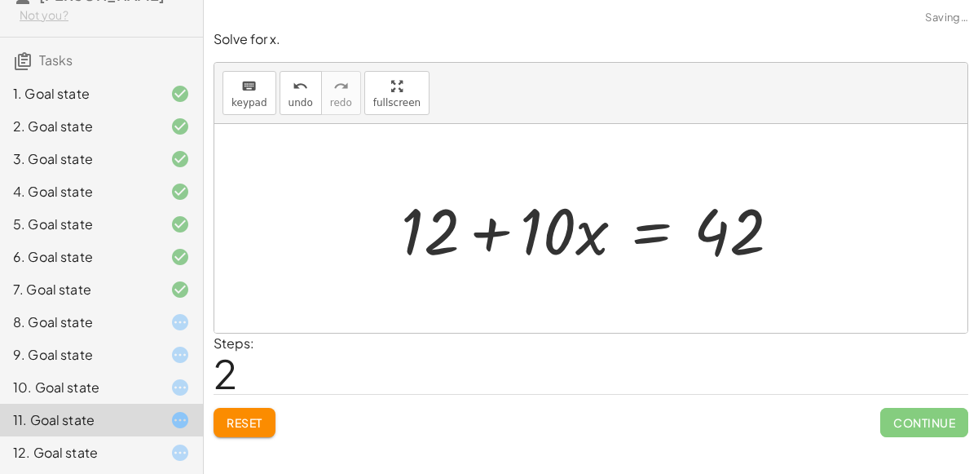
click at [223, 411] on button "Reset" at bounding box center [245, 422] width 62 height 29
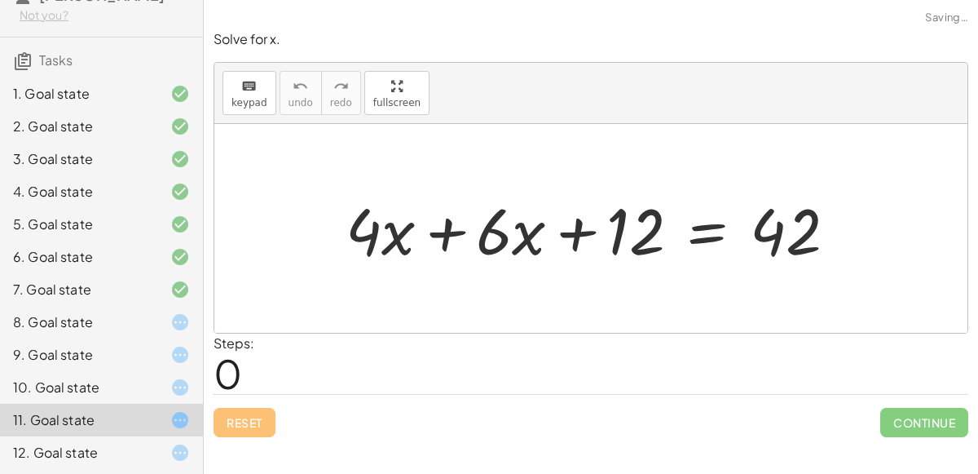
click at [182, 394] on icon at bounding box center [180, 387] width 20 height 20
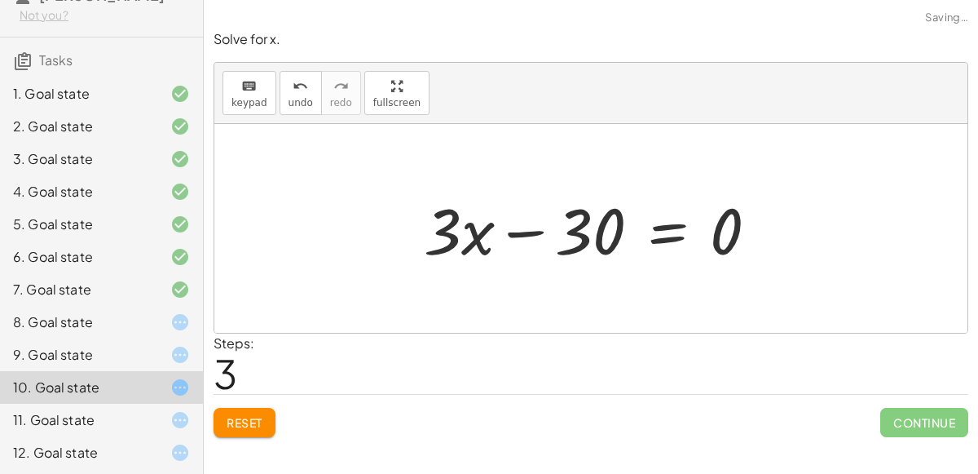
click at [240, 415] on span "Reset" at bounding box center [245, 422] width 36 height 15
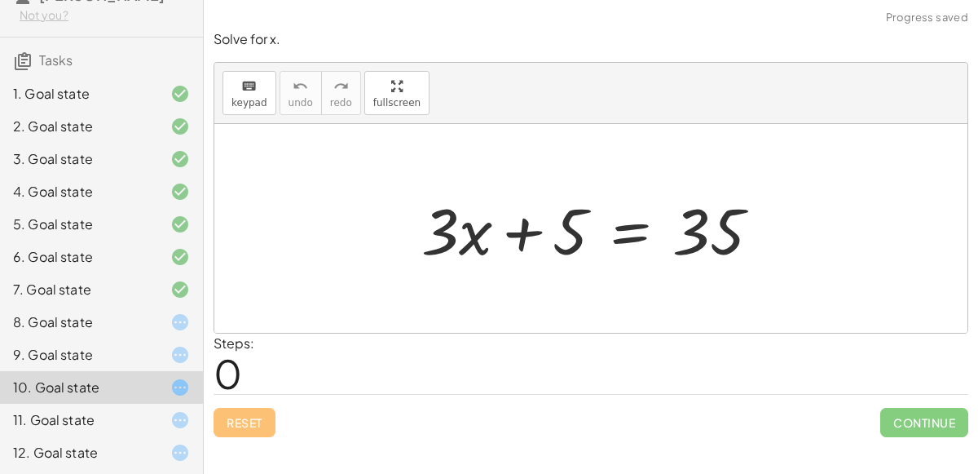
click at [188, 403] on div "9. Goal state" at bounding box center [101, 419] width 203 height 33
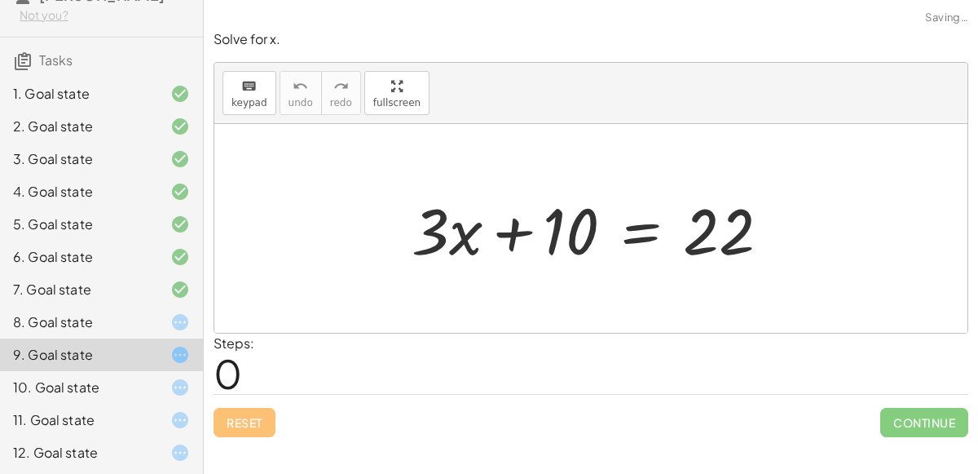
click at [180, 312] on icon at bounding box center [180, 322] width 20 height 20
